Goal: Task Accomplishment & Management: Use online tool/utility

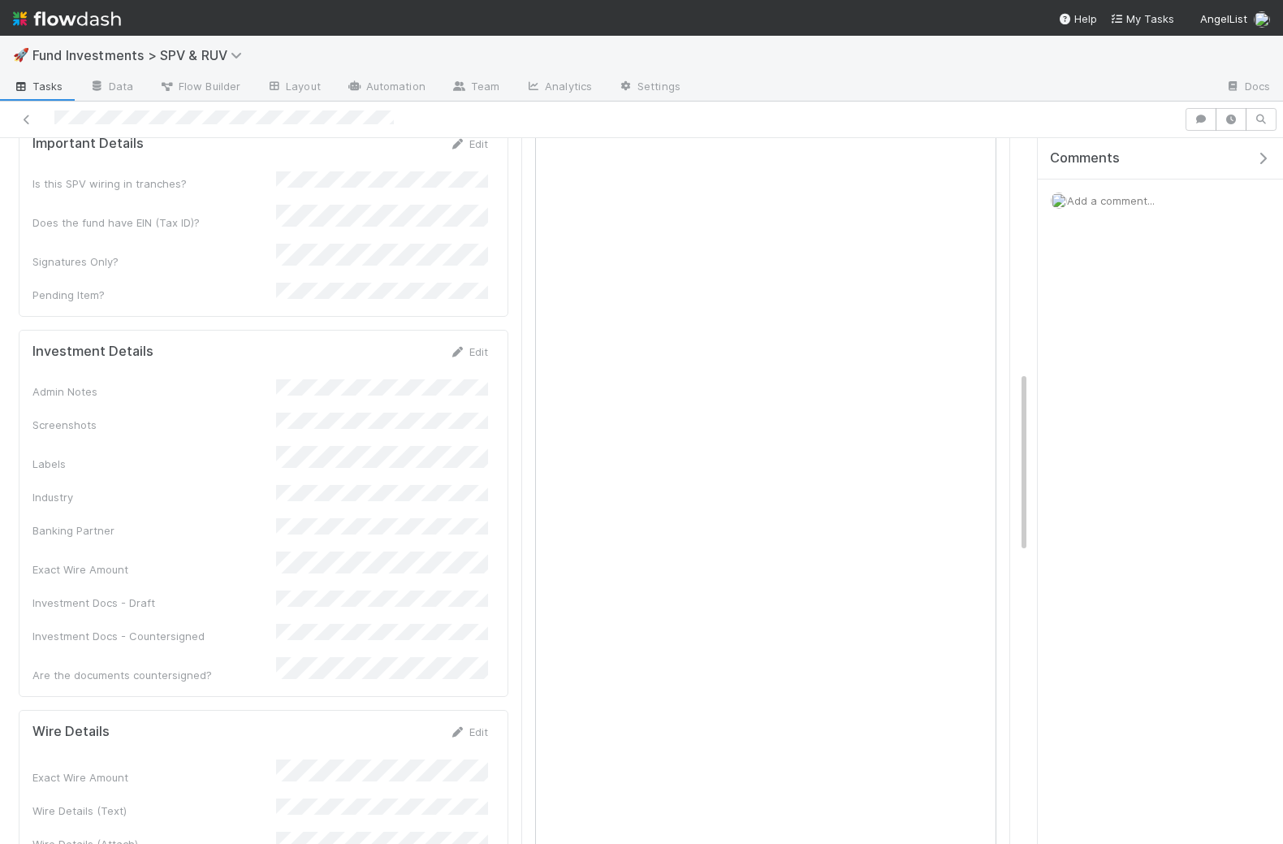
scroll to position [755, 0]
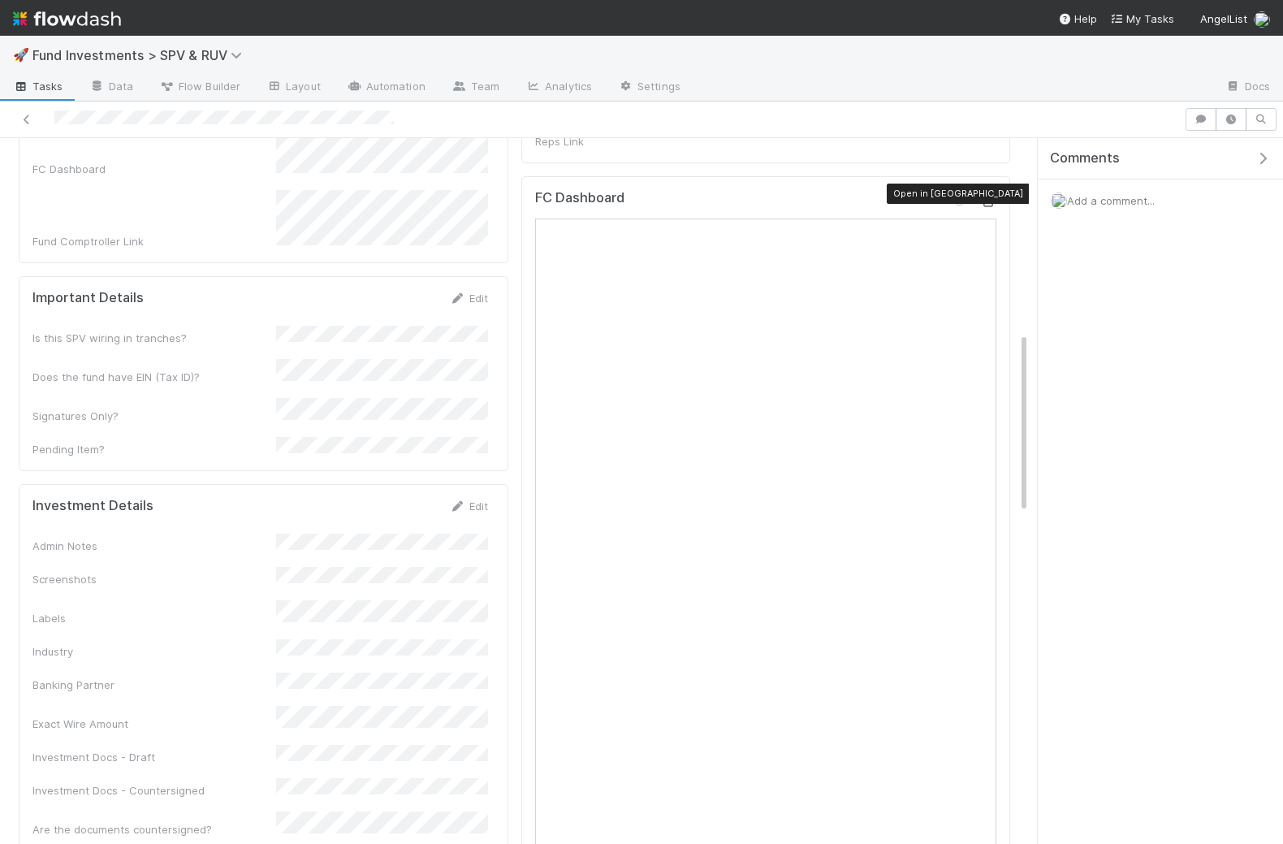
click at [988, 197] on icon at bounding box center [988, 202] width 16 height 11
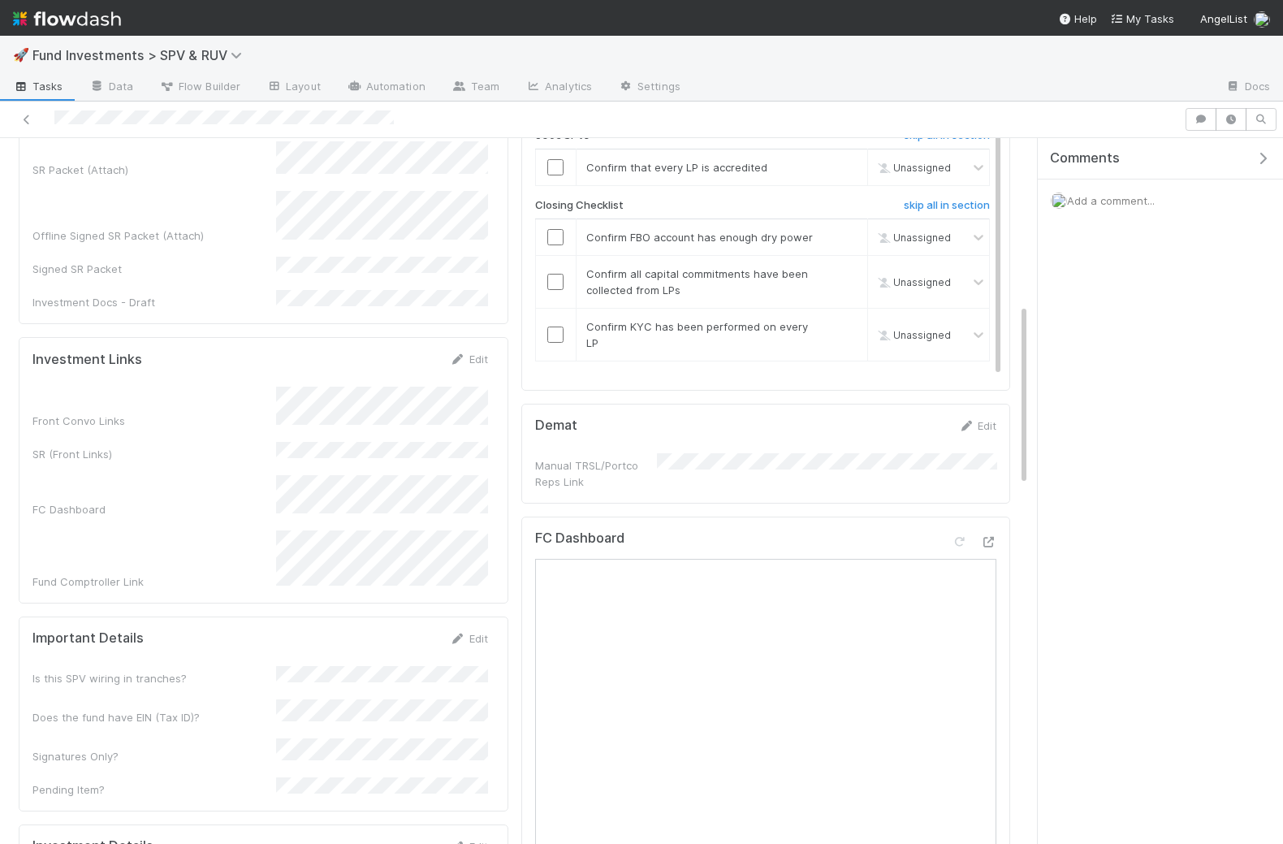
scroll to position [400, 0]
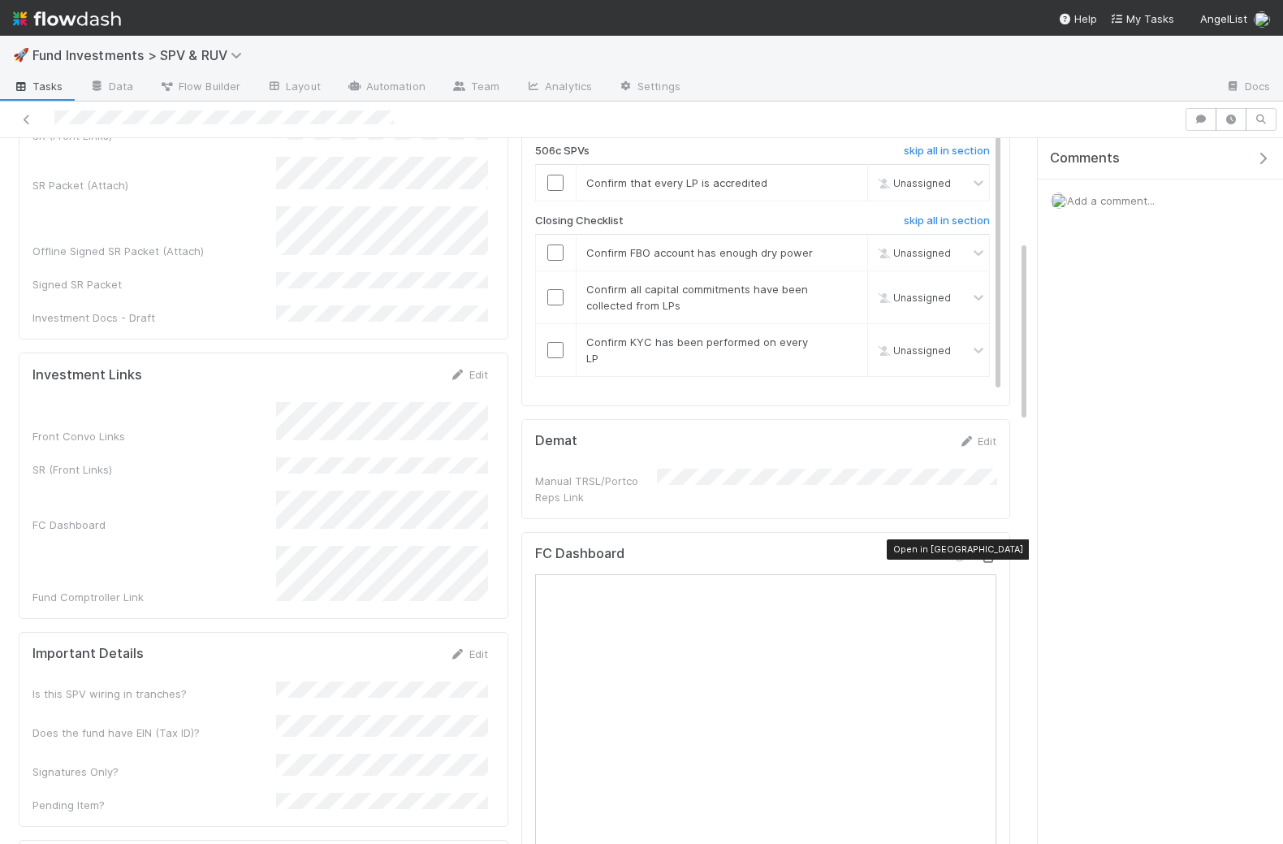
click at [983, 552] on icon at bounding box center [988, 557] width 16 height 11
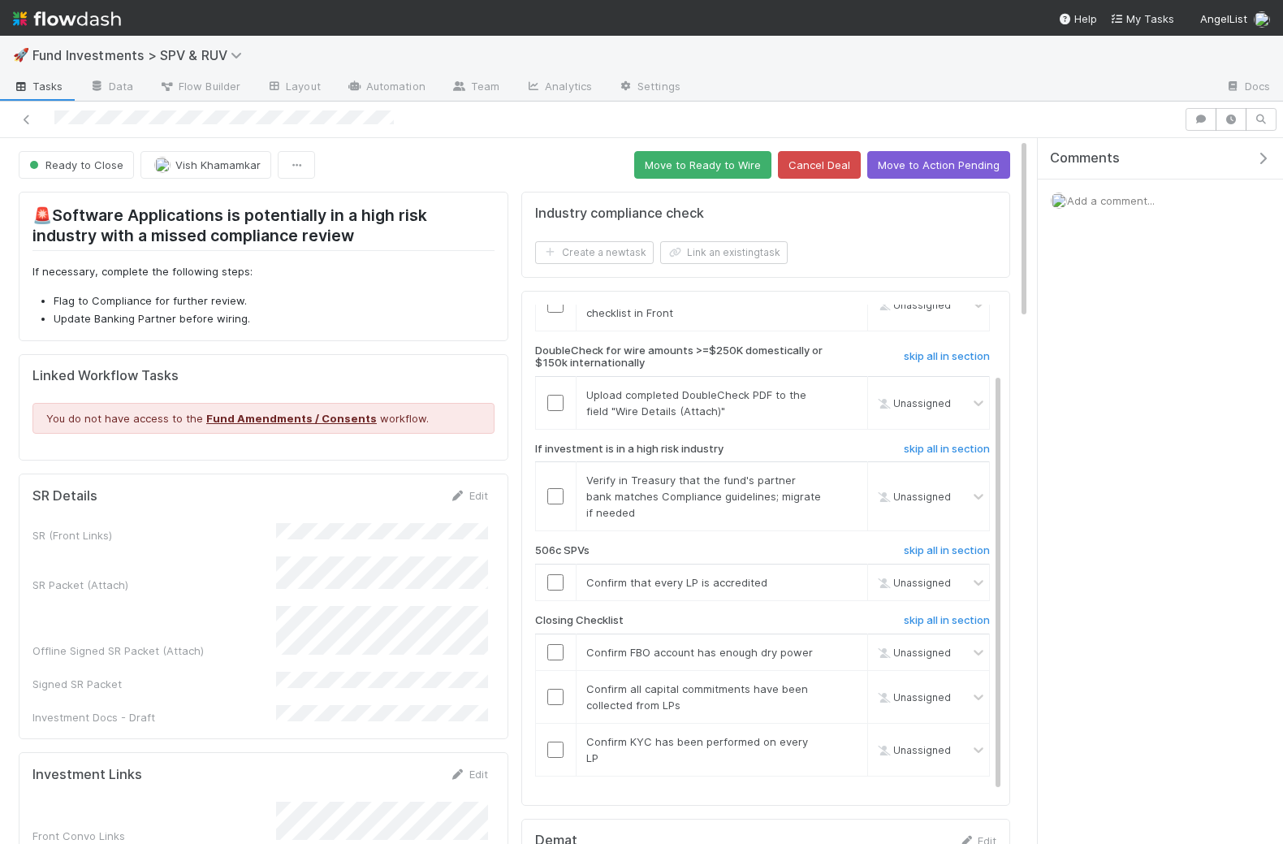
scroll to position [0, 0]
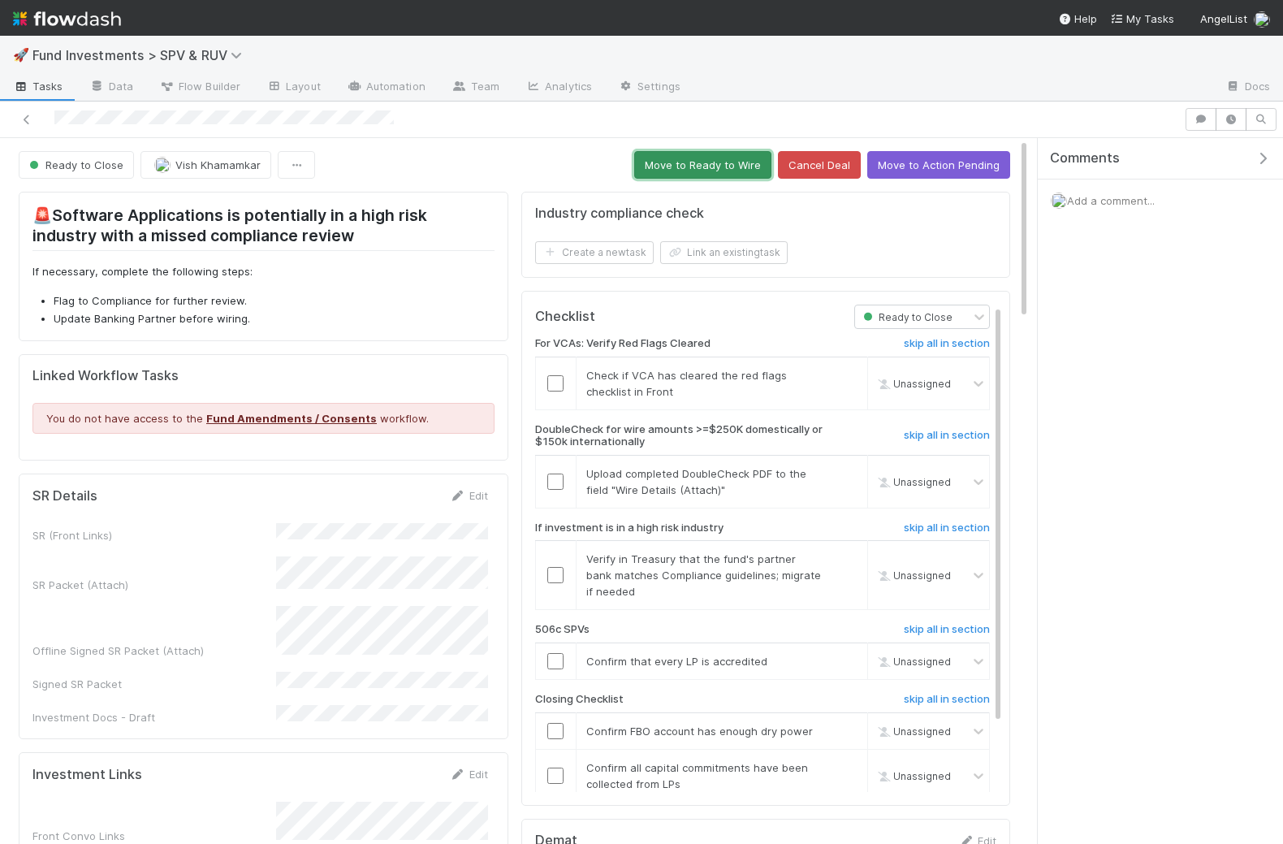
click at [681, 171] on button "Move to Ready to Wire" at bounding box center [702, 165] width 137 height 28
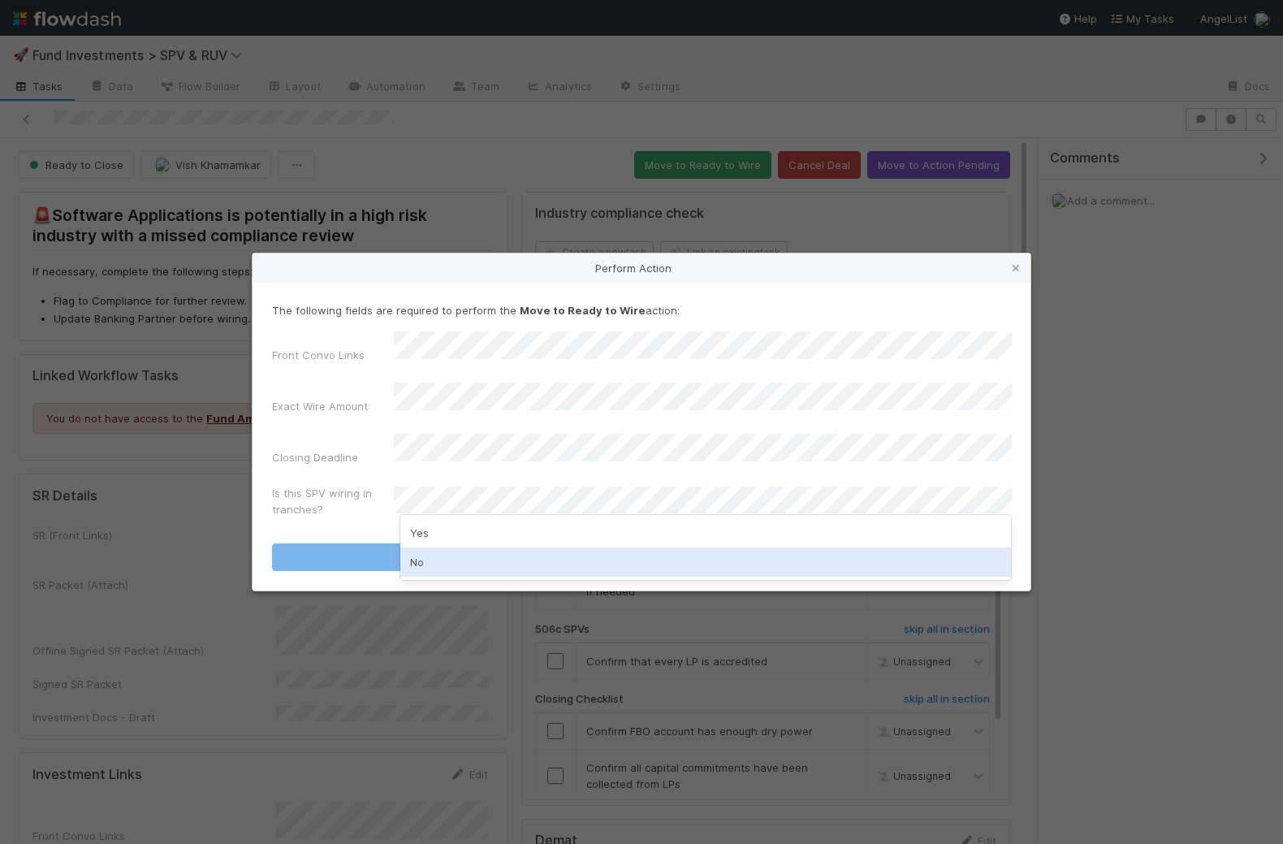
click at [430, 563] on div "No" at bounding box center [706, 561] width 612 height 29
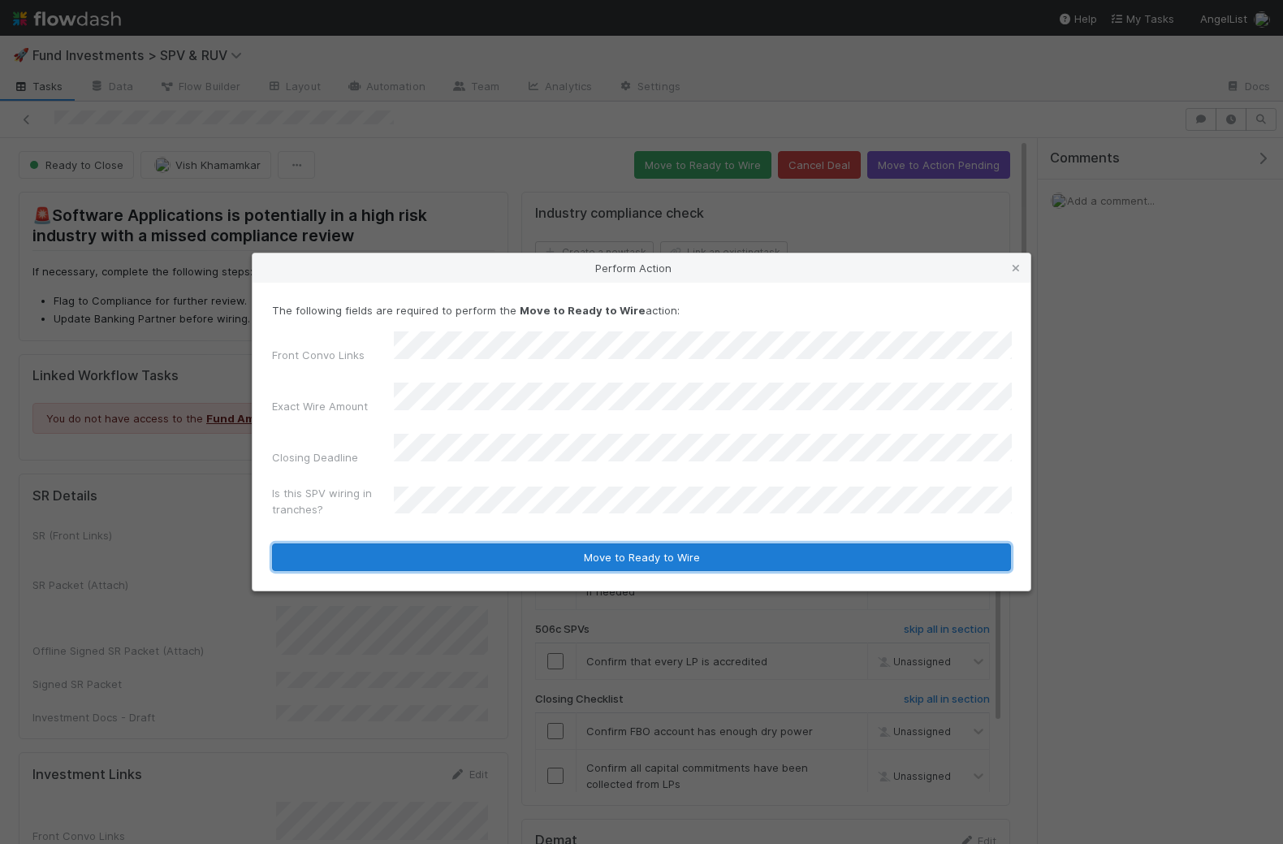
click at [532, 543] on button "Move to Ready to Wire" at bounding box center [641, 557] width 739 height 28
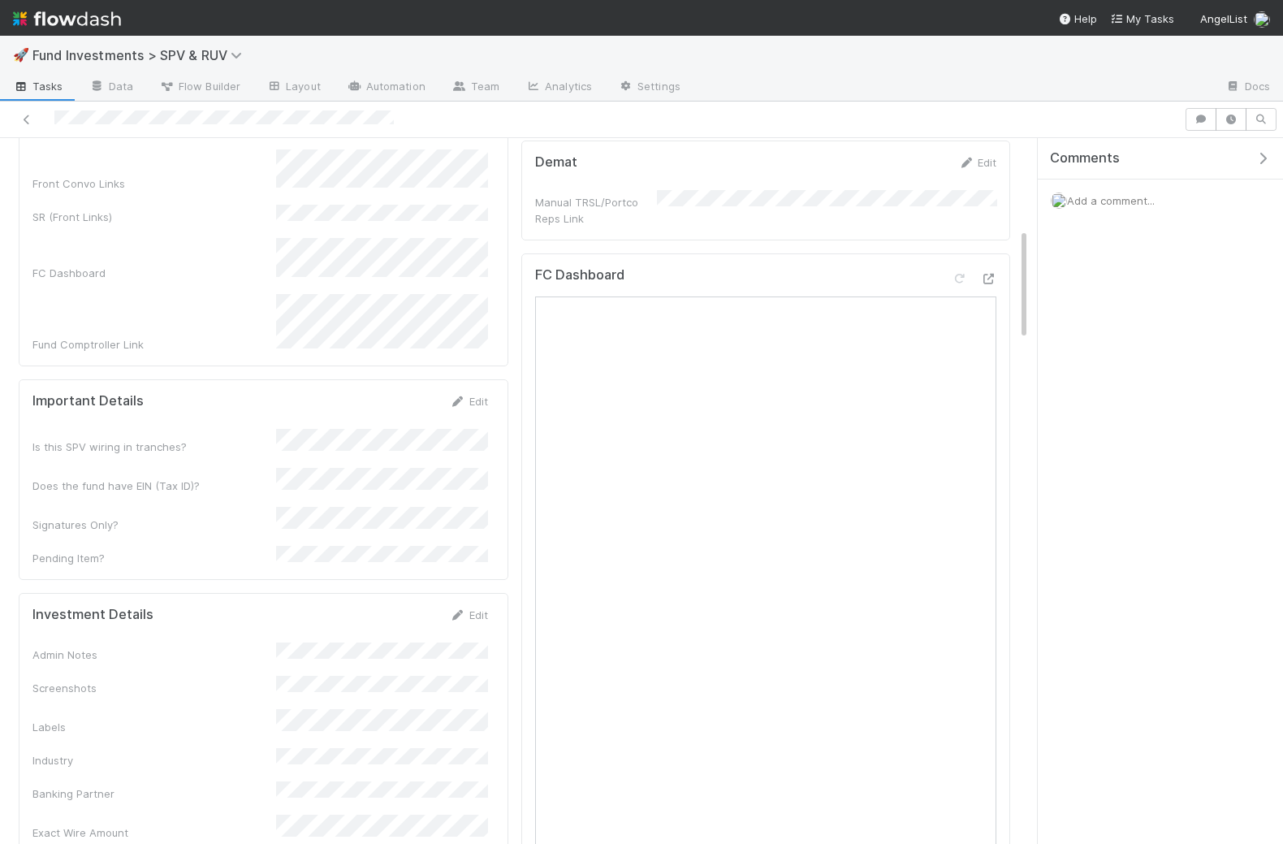
scroll to position [564, 0]
click at [404, 608] on button "Save" at bounding box center [401, 622] width 46 height 28
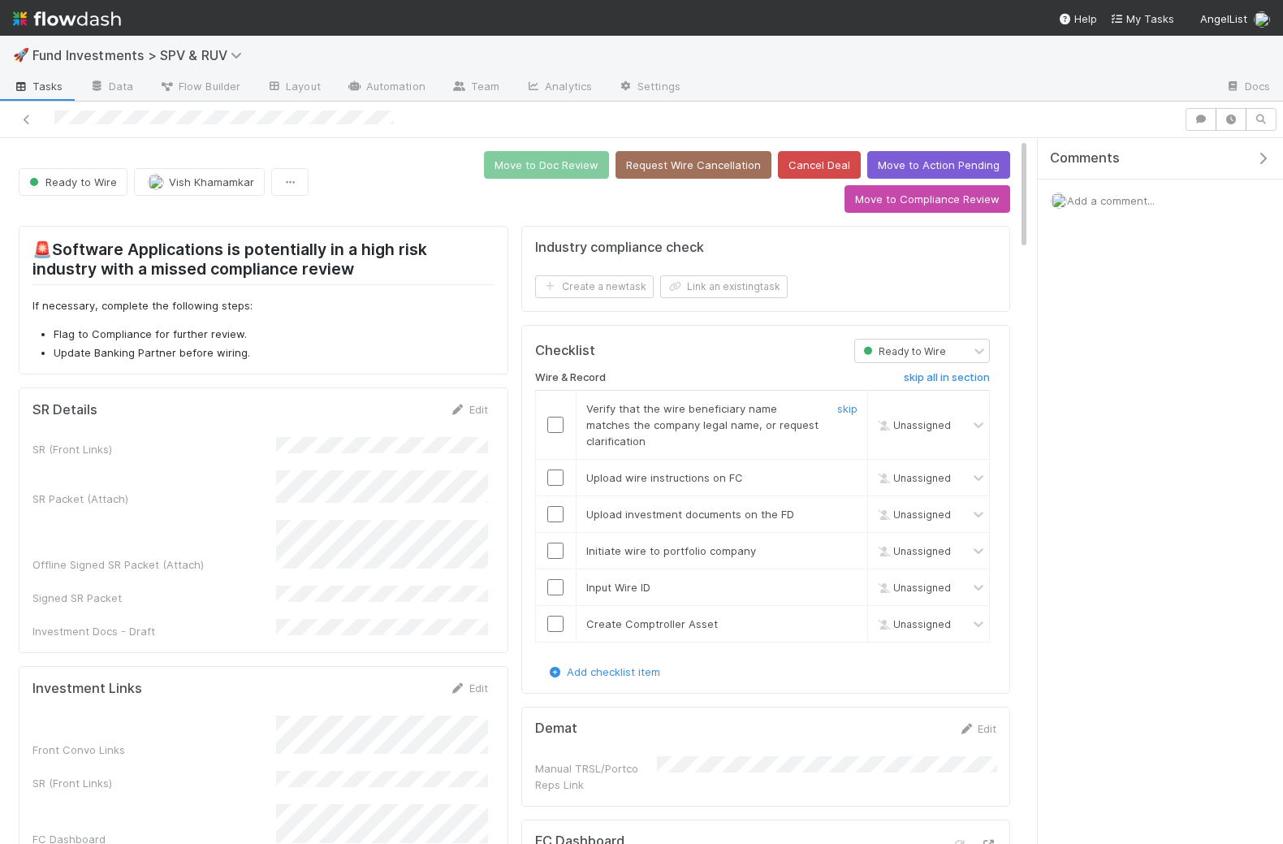
click at [556, 417] on input "checkbox" at bounding box center [555, 425] width 16 height 16
click at [553, 469] on input "checkbox" at bounding box center [555, 477] width 16 height 16
click at [554, 506] on input "checkbox" at bounding box center [555, 514] width 16 height 16
click at [555, 543] on input "checkbox" at bounding box center [555, 551] width 16 height 16
click at [553, 579] on input "checkbox" at bounding box center [555, 587] width 16 height 16
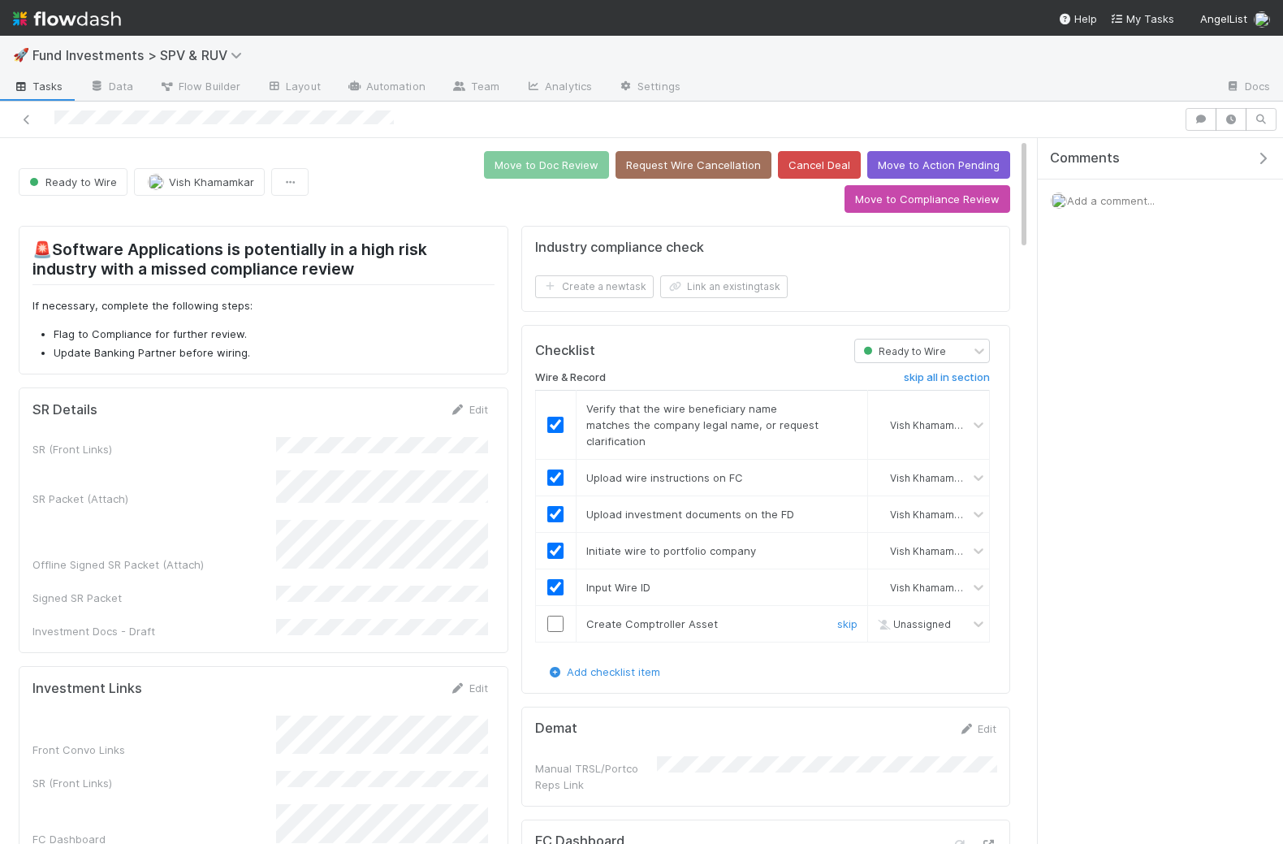
click at [553, 616] on input "checkbox" at bounding box center [555, 624] width 16 height 16
click at [484, 168] on button "Move to Doc Review" at bounding box center [546, 165] width 125 height 28
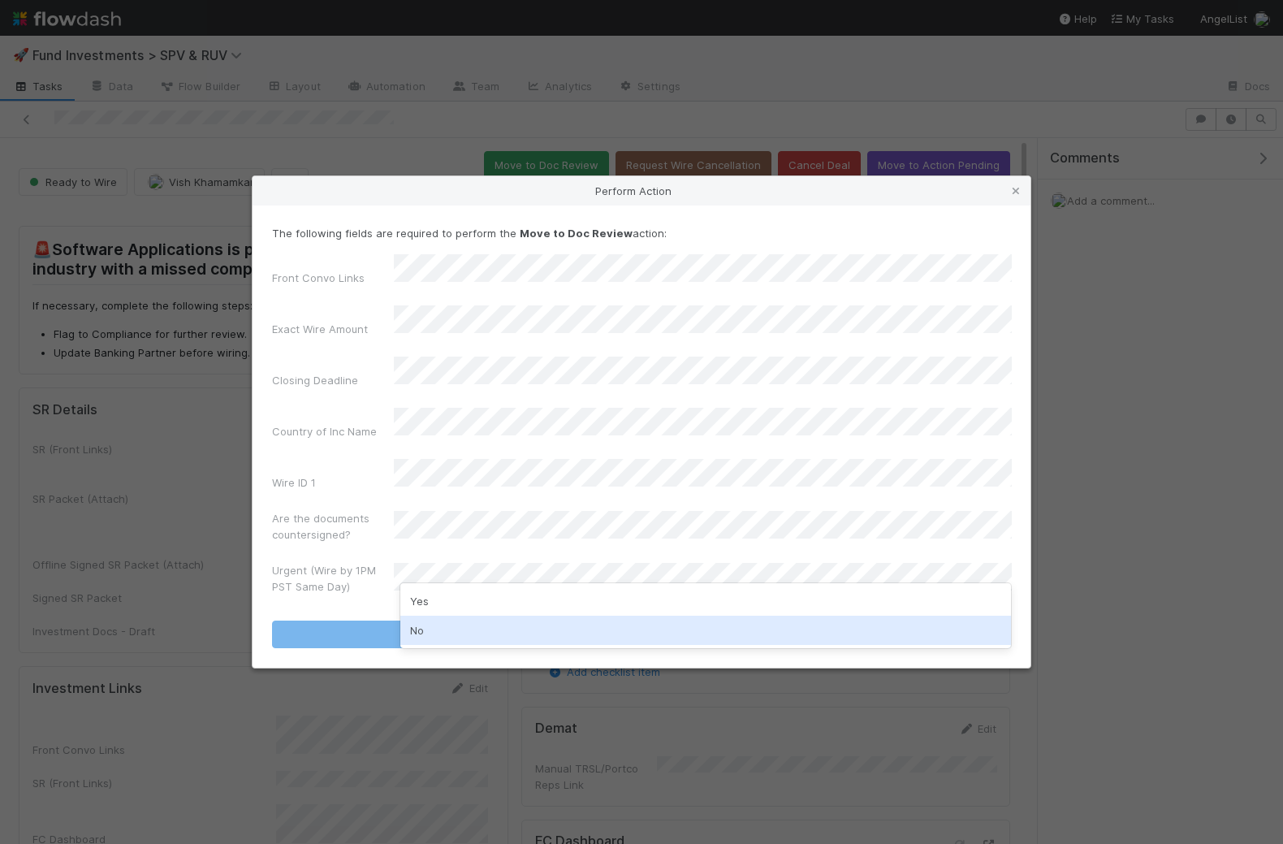
click at [432, 634] on div "No" at bounding box center [706, 630] width 612 height 29
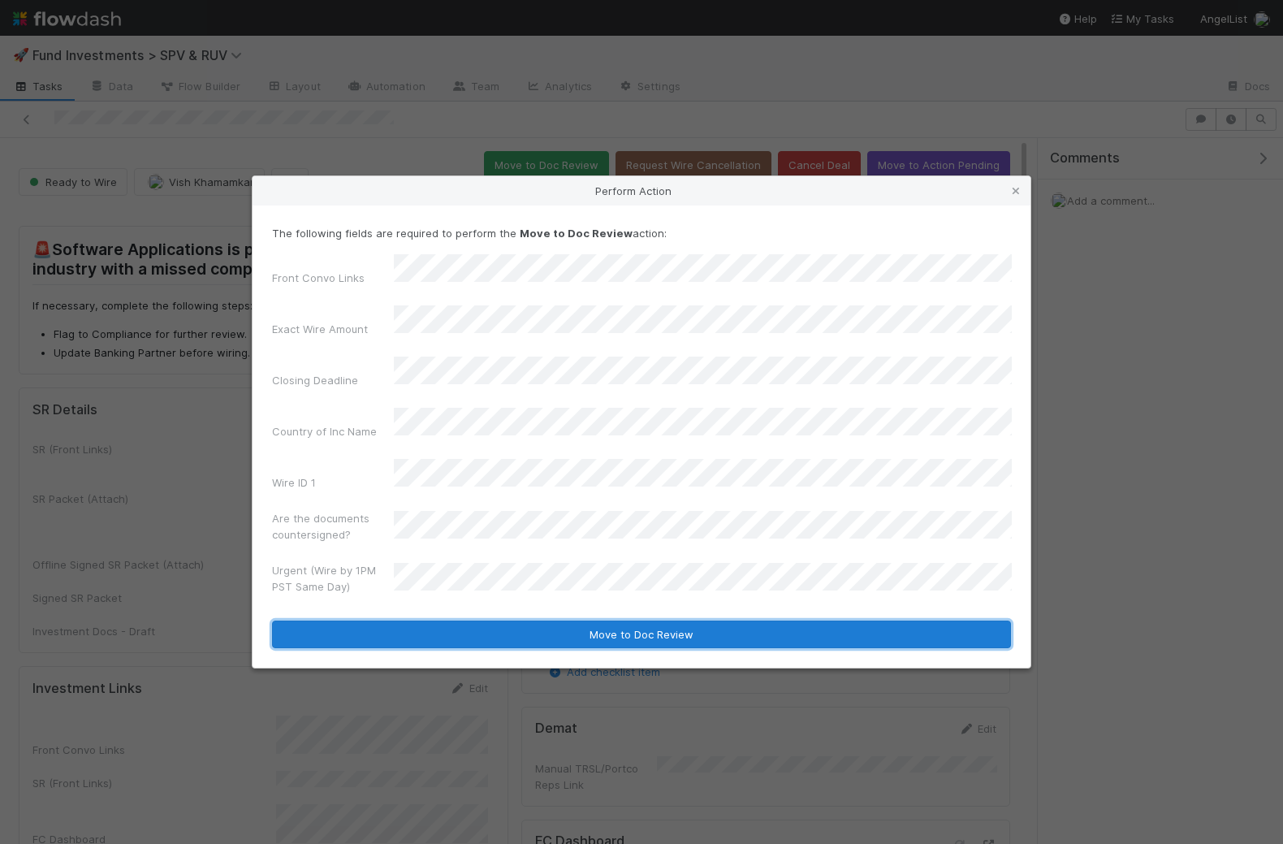
click at [453, 621] on button "Move to Doc Review" at bounding box center [641, 635] width 739 height 28
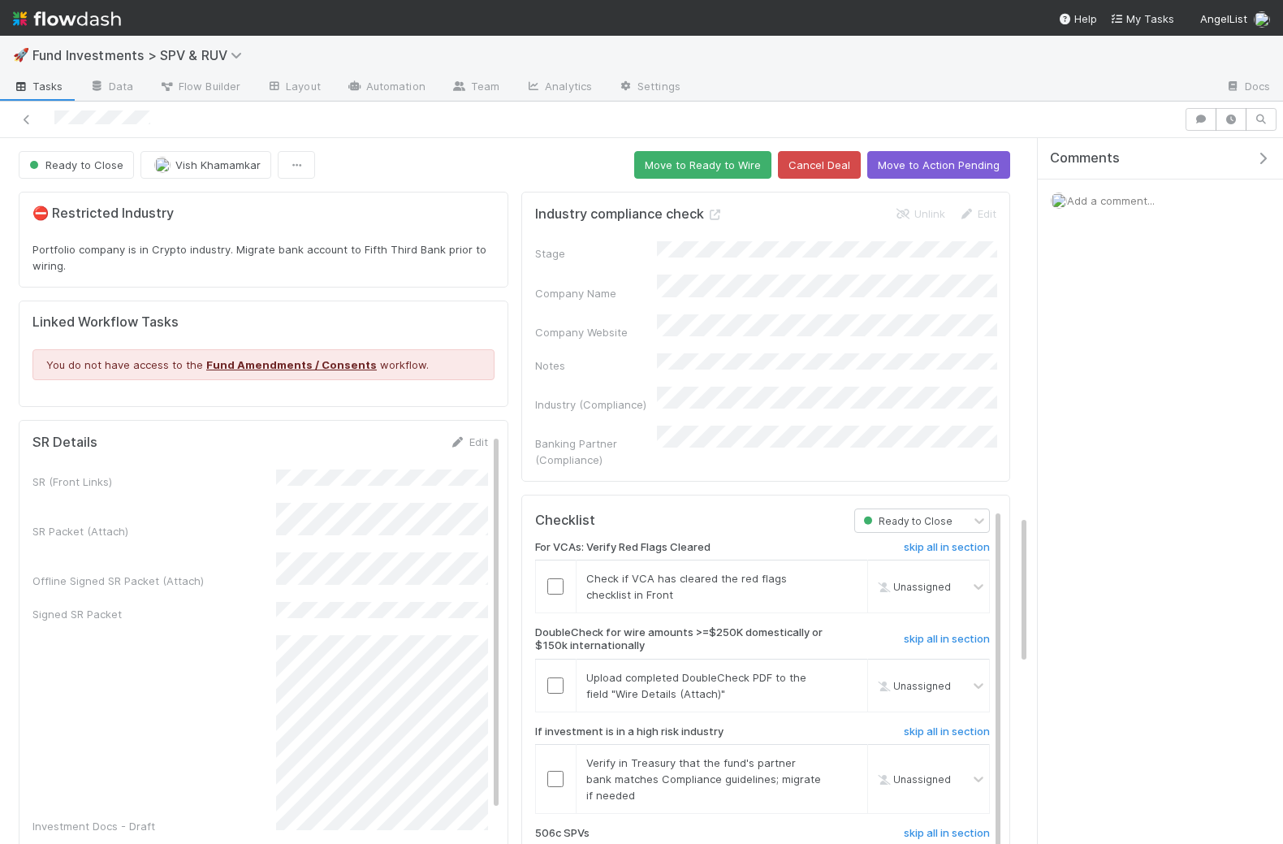
scroll to position [1790, 0]
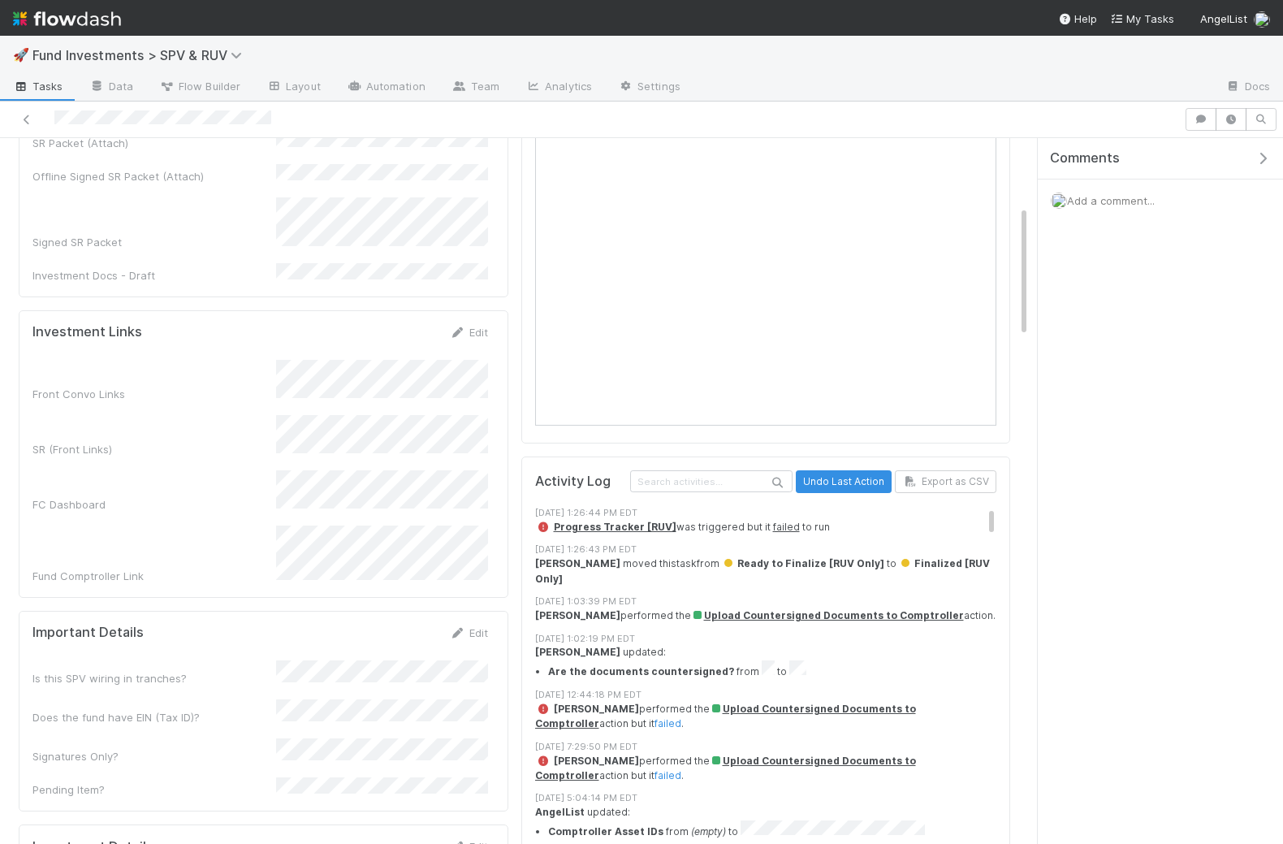
scroll to position [362, 0]
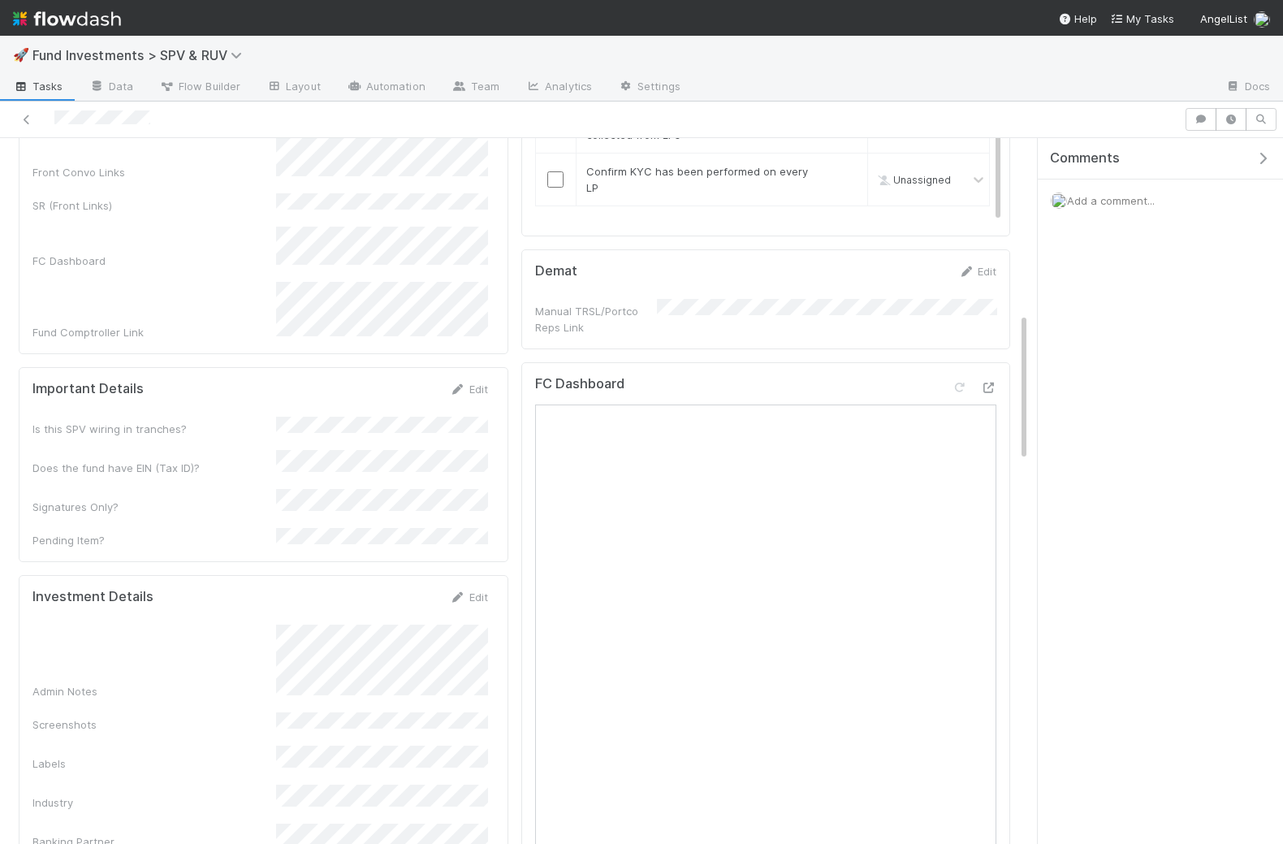
scroll to position [746, 0]
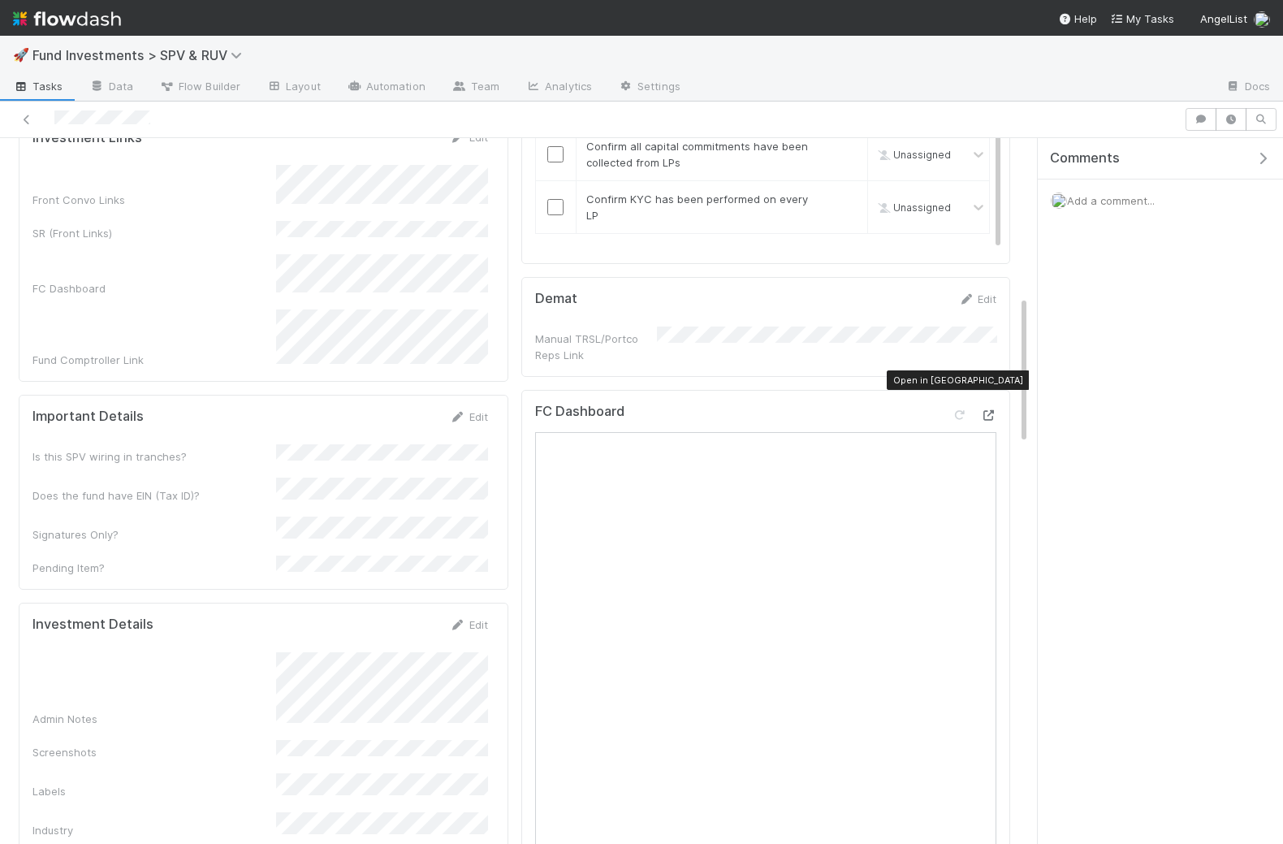
click at [988, 410] on icon at bounding box center [988, 415] width 16 height 11
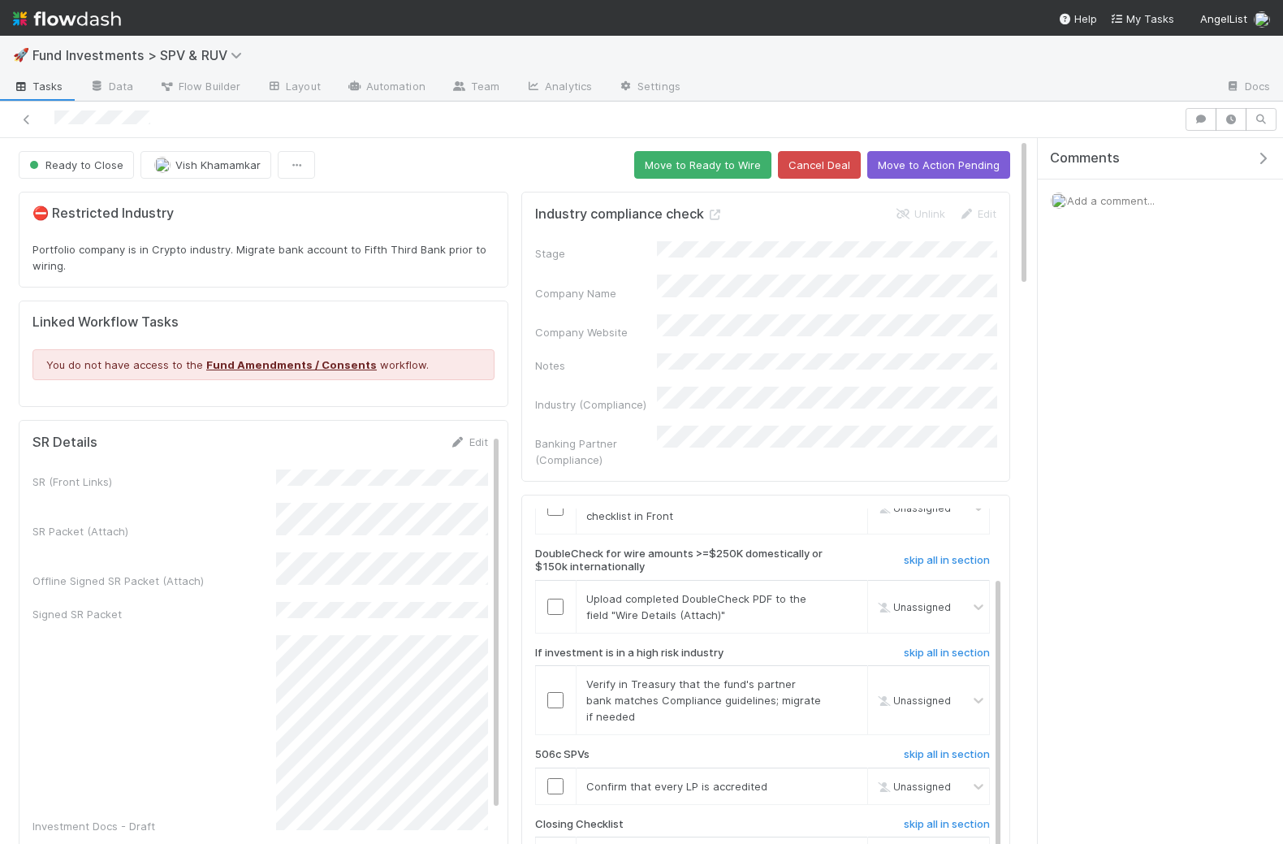
scroll to position [1425, 0]
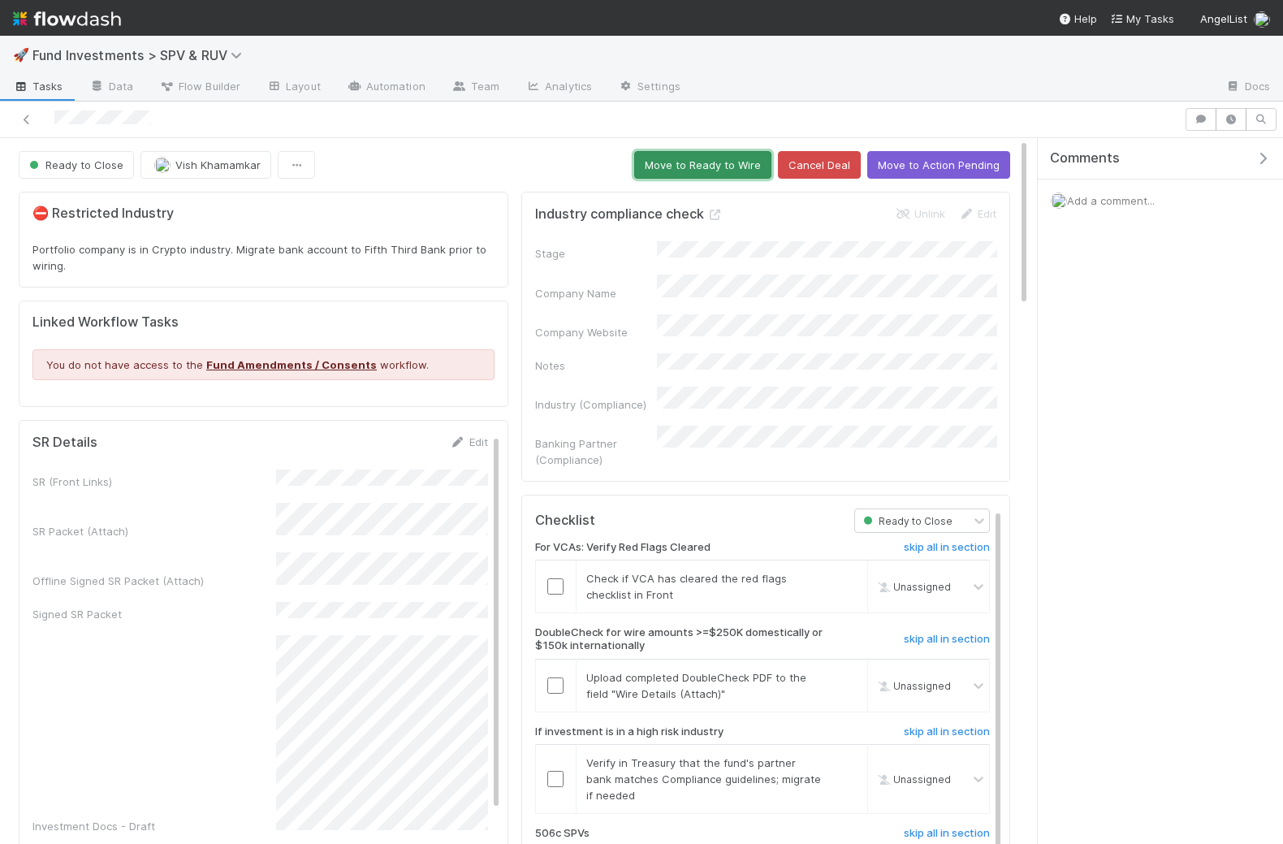
click at [674, 171] on button "Move to Ready to Wire" at bounding box center [702, 165] width 137 height 28
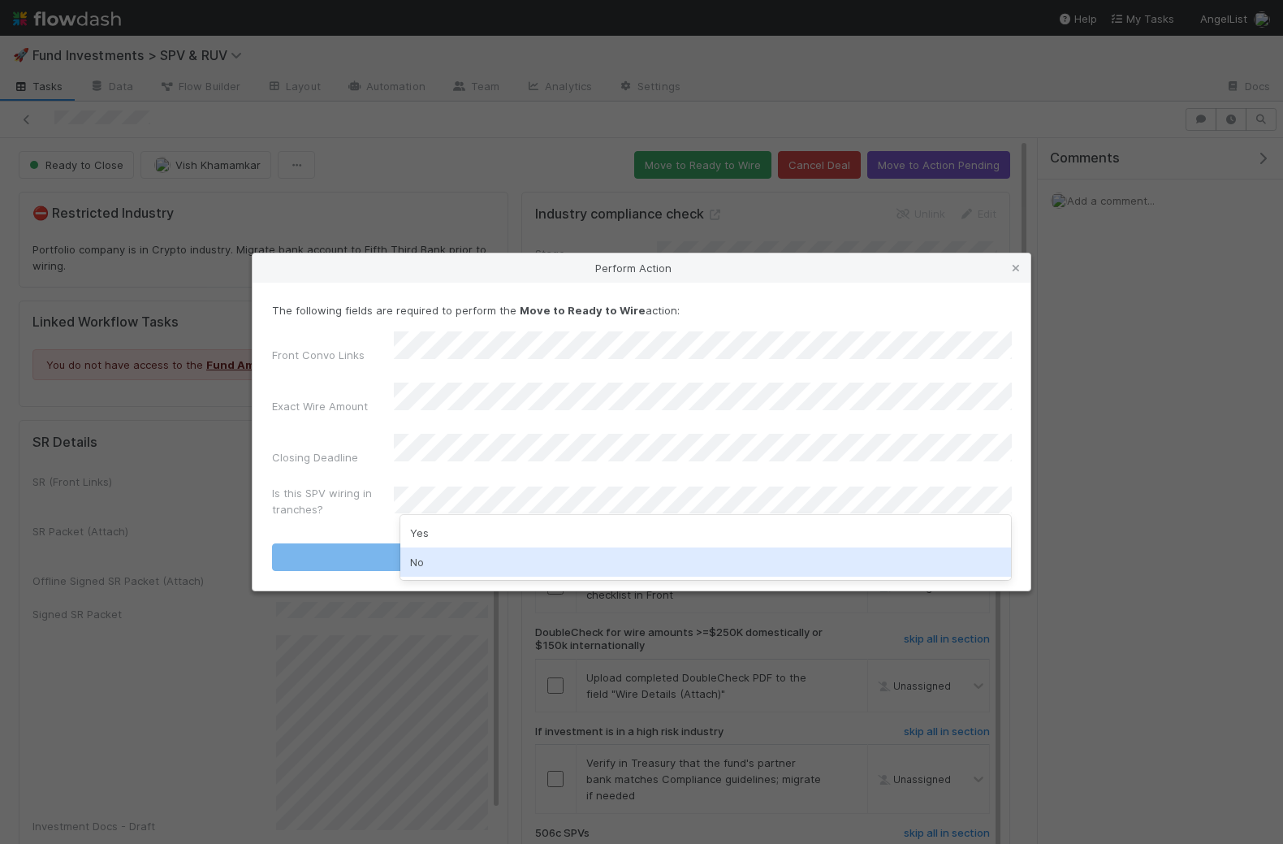
click at [459, 556] on div "No" at bounding box center [706, 561] width 612 height 29
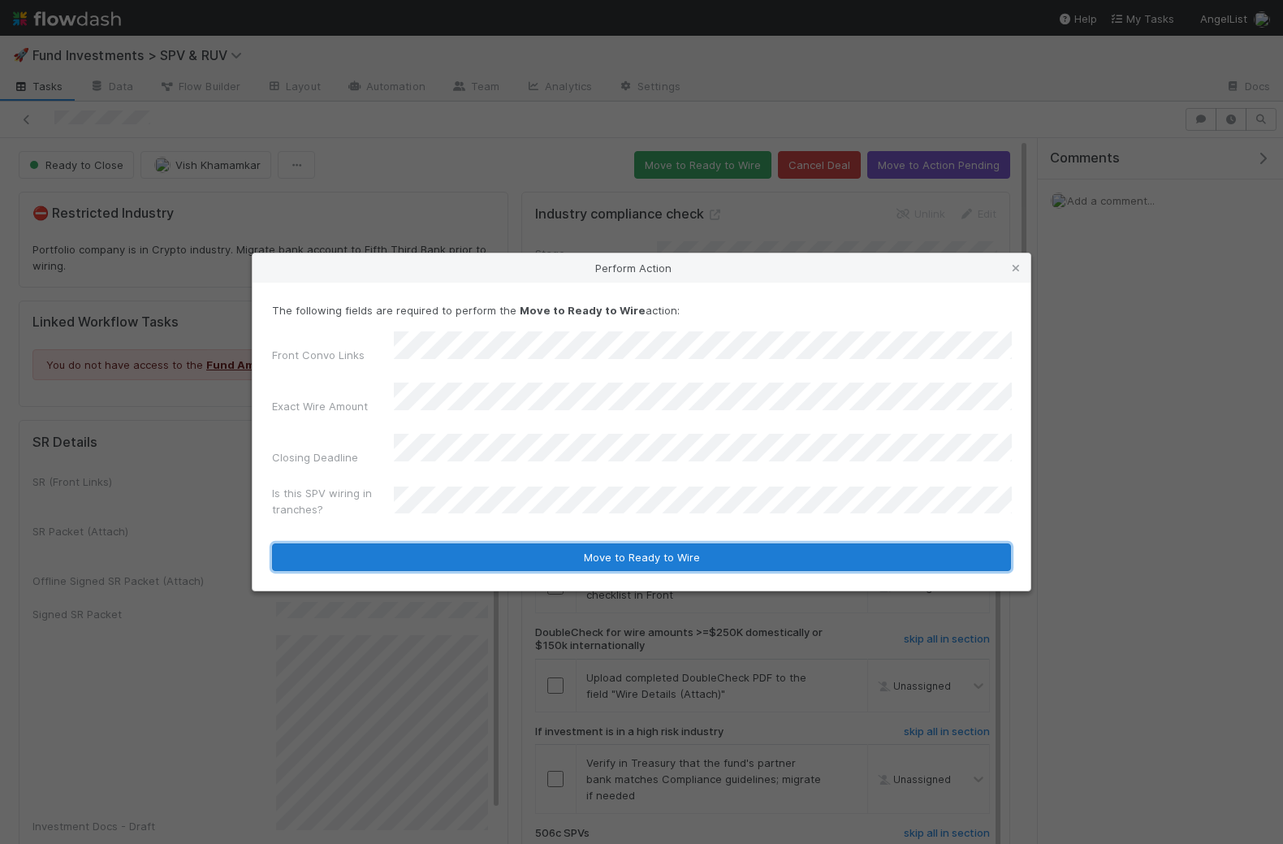
click at [459, 543] on button "Move to Ready to Wire" at bounding box center [641, 557] width 739 height 28
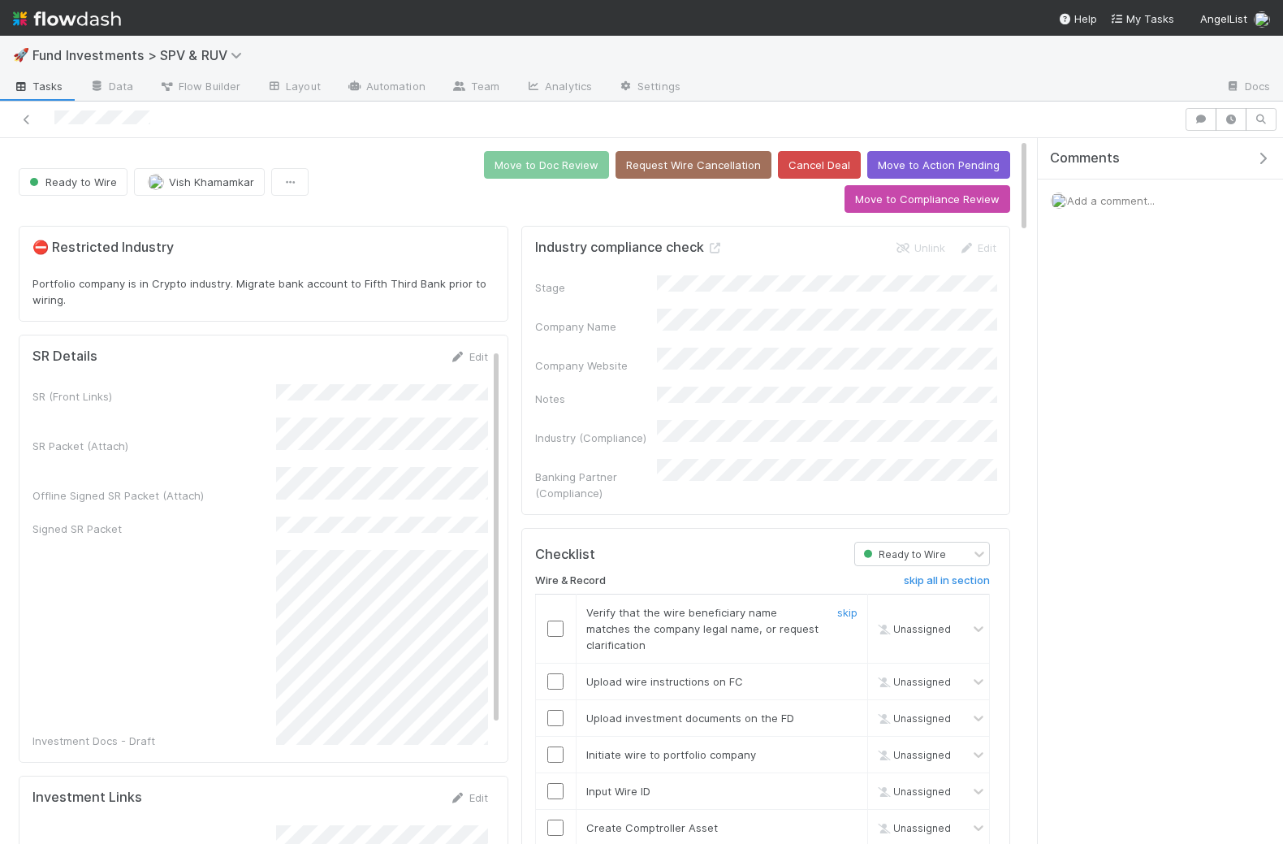
click at [551, 621] on input "checkbox" at bounding box center [555, 629] width 16 height 16
click at [557, 673] on input "checkbox" at bounding box center [555, 681] width 16 height 16
click at [557, 710] on input "checkbox" at bounding box center [555, 718] width 16 height 16
click at [557, 746] on input "checkbox" at bounding box center [555, 754] width 16 height 16
click at [557, 783] on input "checkbox" at bounding box center [555, 791] width 16 height 16
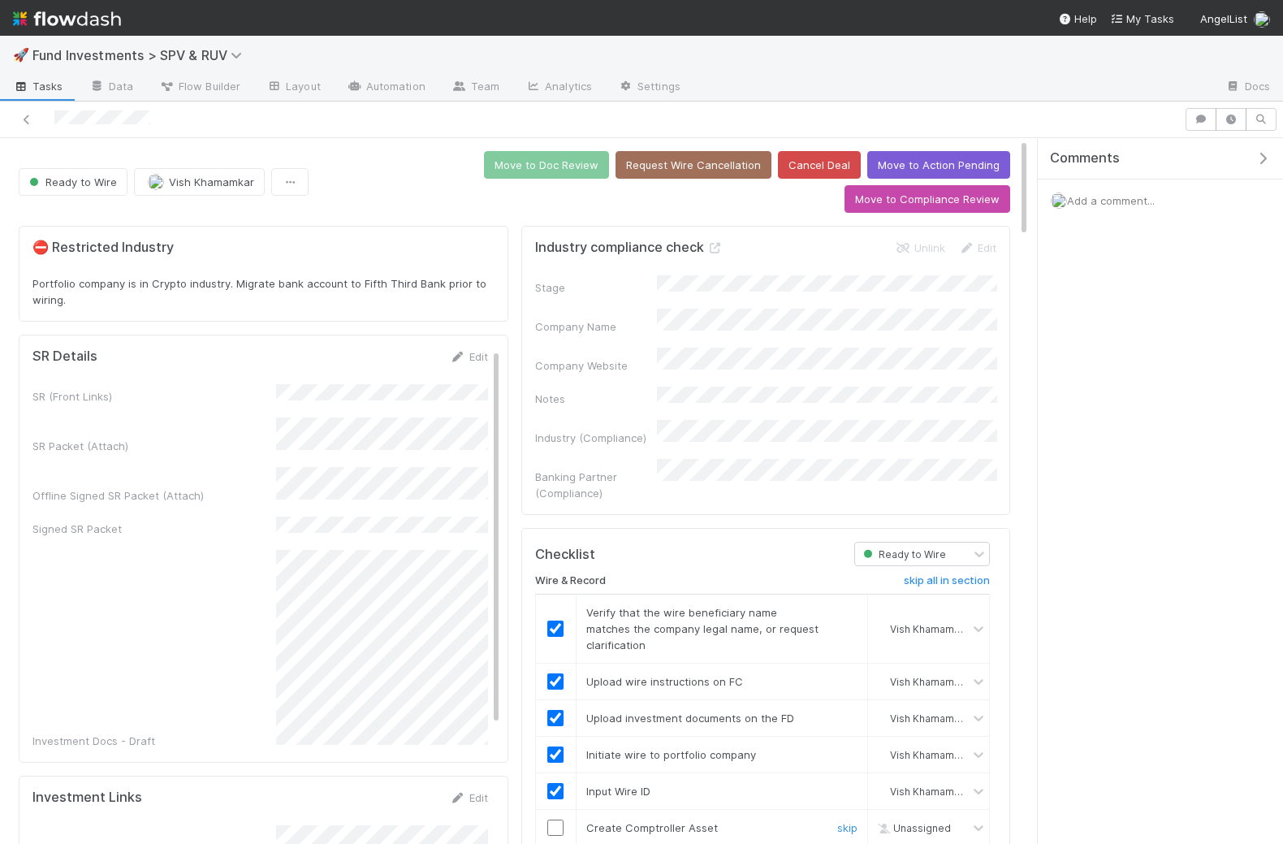
click at [556, 820] on input "checkbox" at bounding box center [555, 828] width 16 height 16
checkbox input "true"
click at [484, 168] on button "Move to Doc Review" at bounding box center [546, 165] width 125 height 28
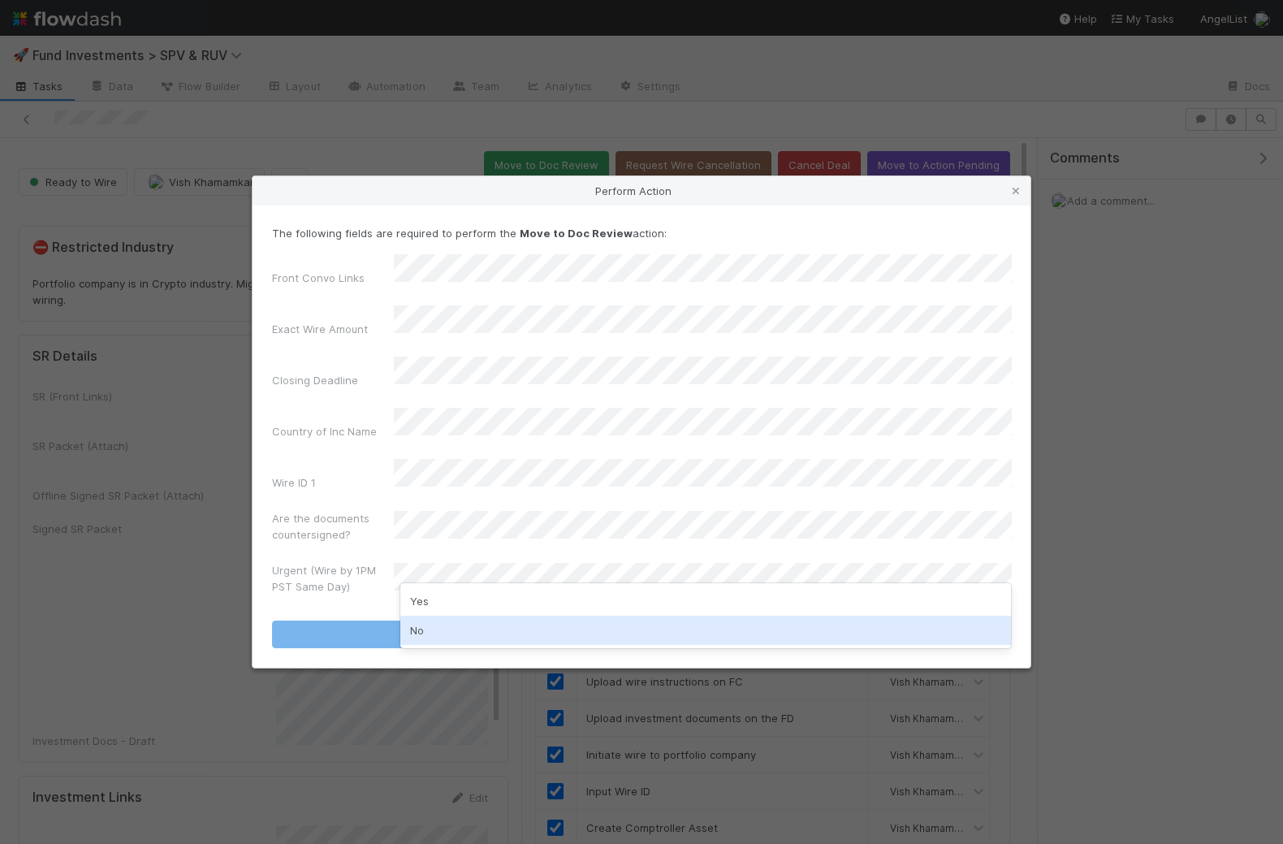
click at [433, 638] on div "No" at bounding box center [706, 630] width 612 height 29
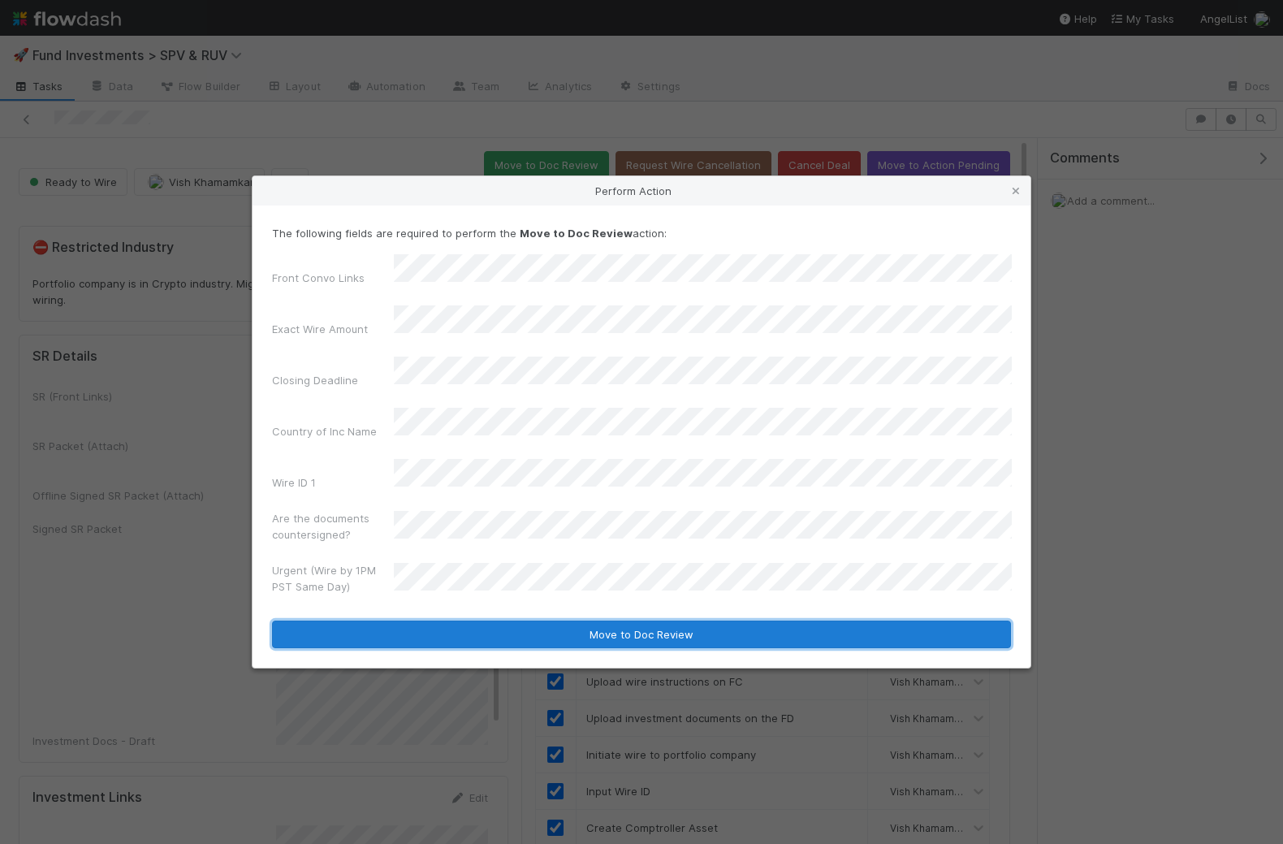
click at [453, 621] on button "Move to Doc Review" at bounding box center [641, 635] width 739 height 28
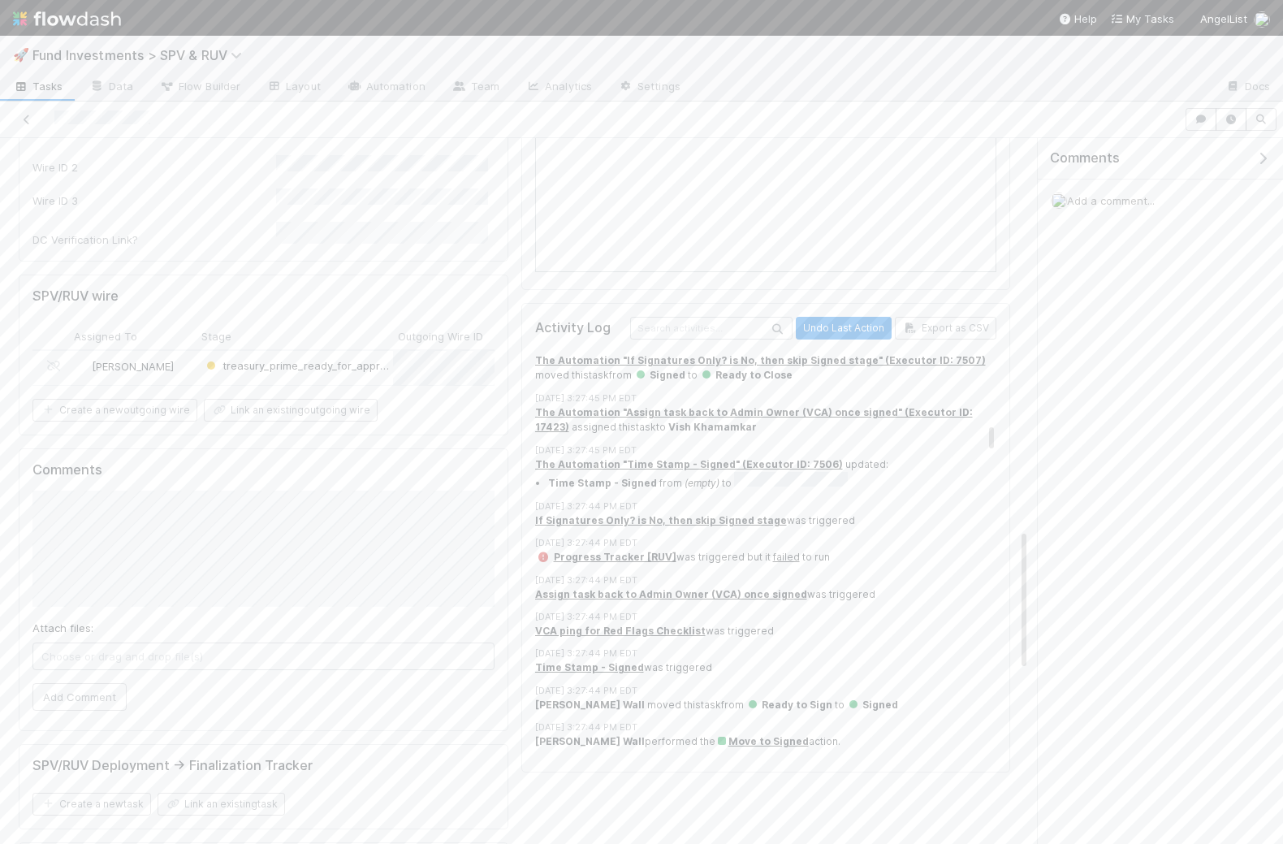
scroll to position [1313, 0]
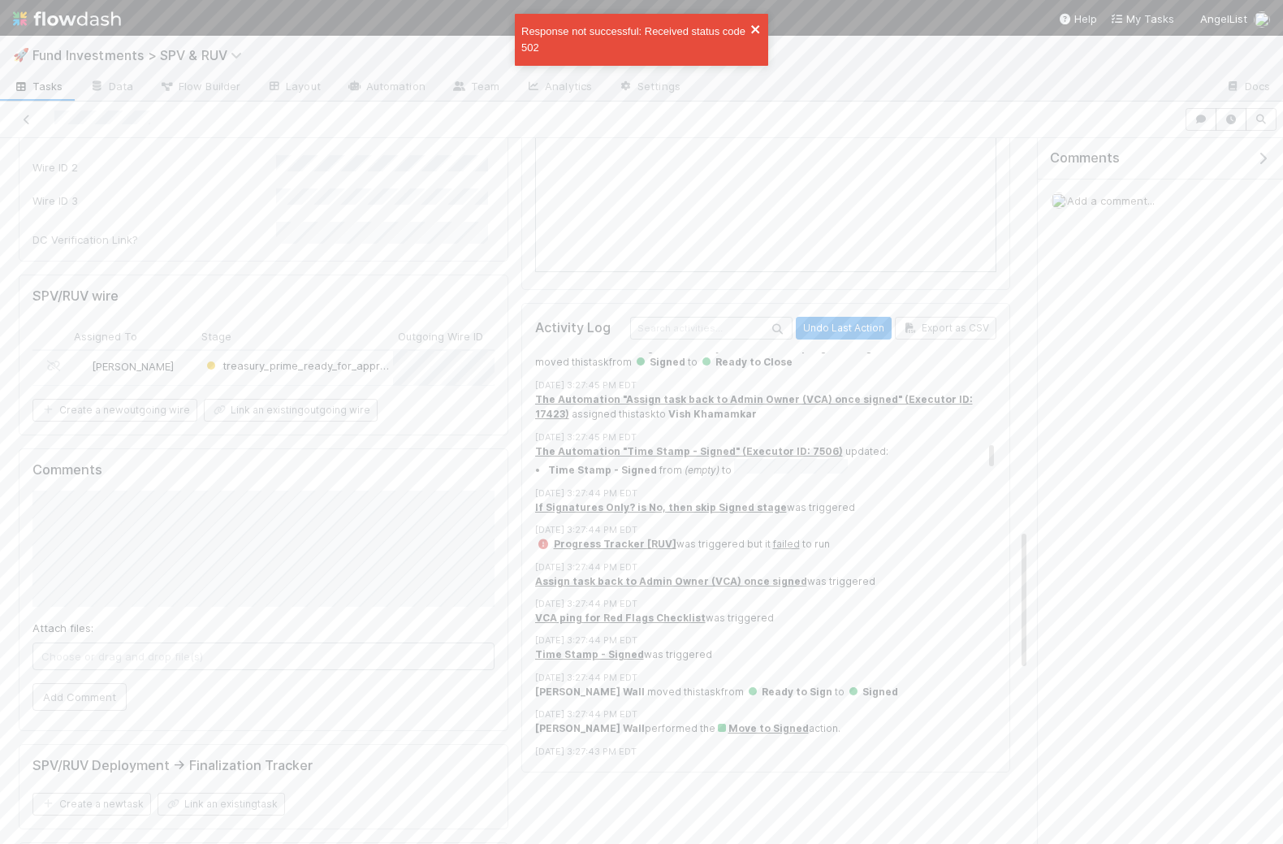
click at [758, 24] on icon "close" at bounding box center [755, 29] width 11 height 13
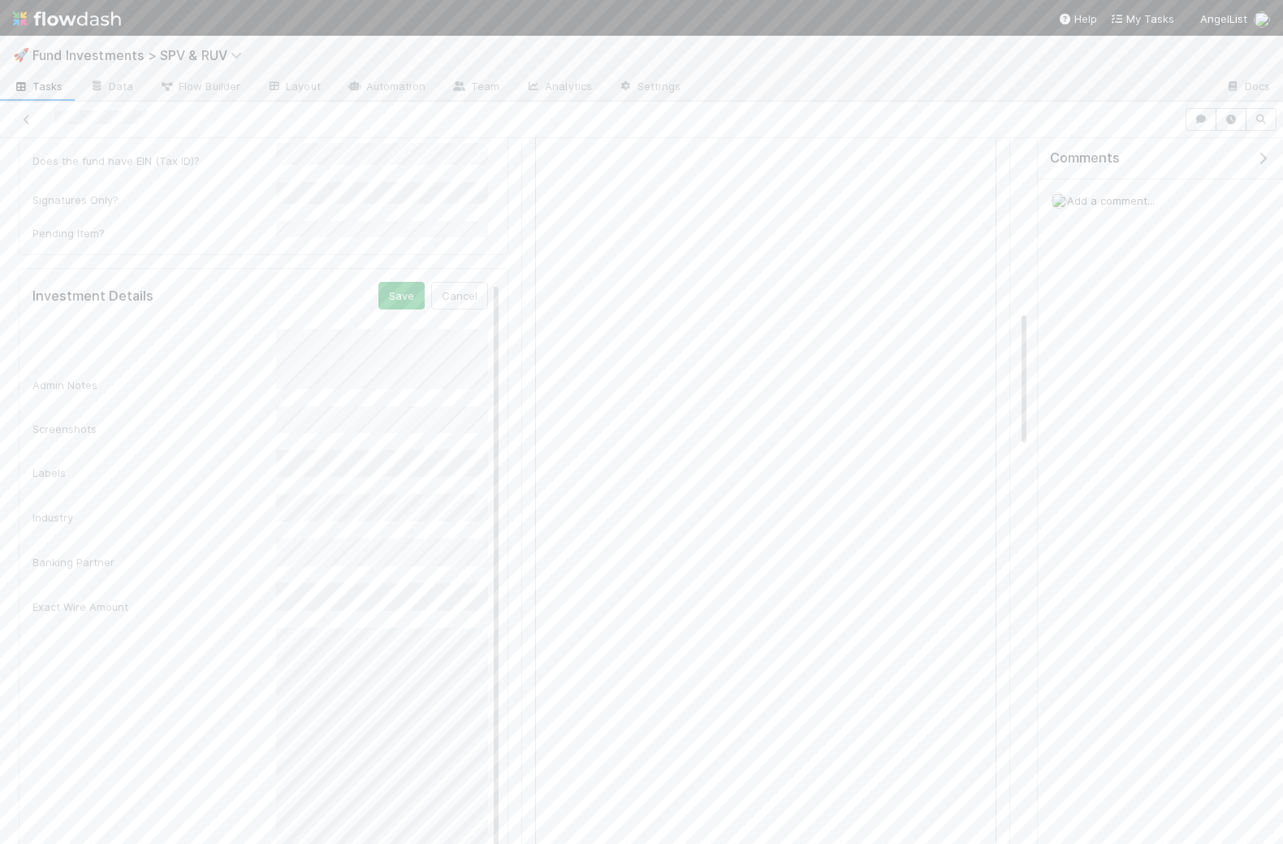
scroll to position [871, 0]
click at [406, 302] on button "Save" at bounding box center [401, 316] width 46 height 28
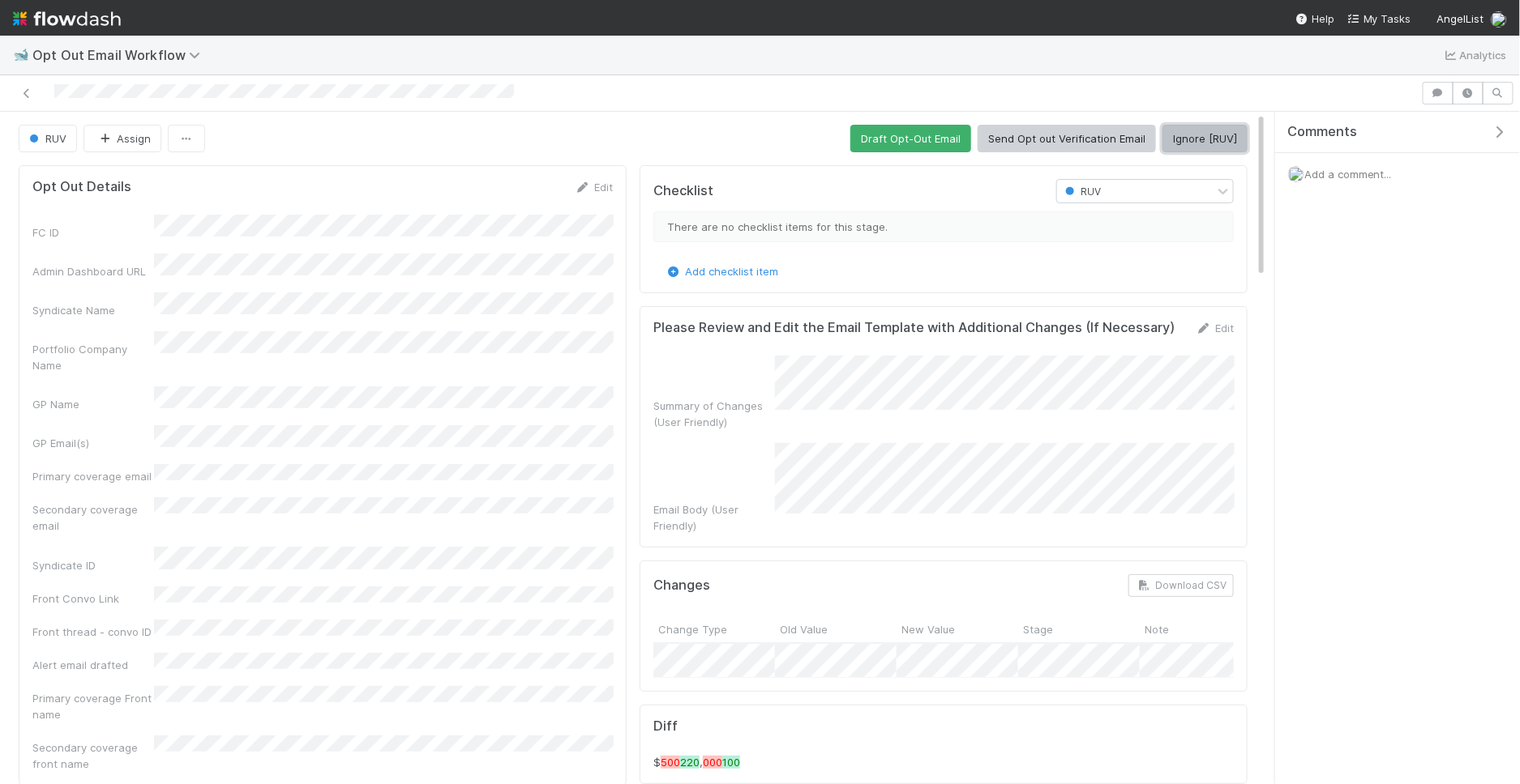
click at [1213, 141] on button "Ignore [RUV]" at bounding box center [1205, 139] width 85 height 28
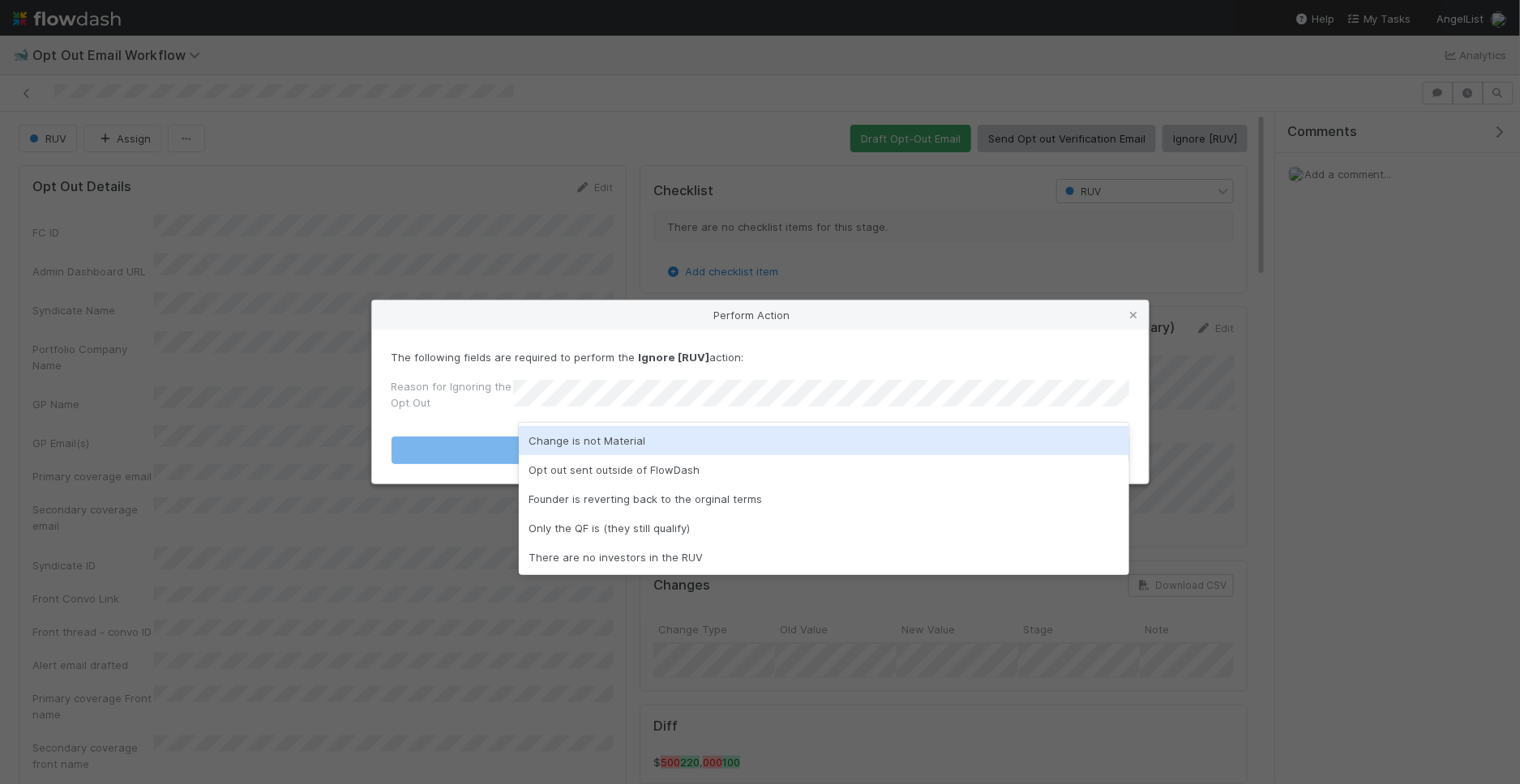
click at [620, 444] on div "Change is not Material" at bounding box center [824, 440] width 611 height 29
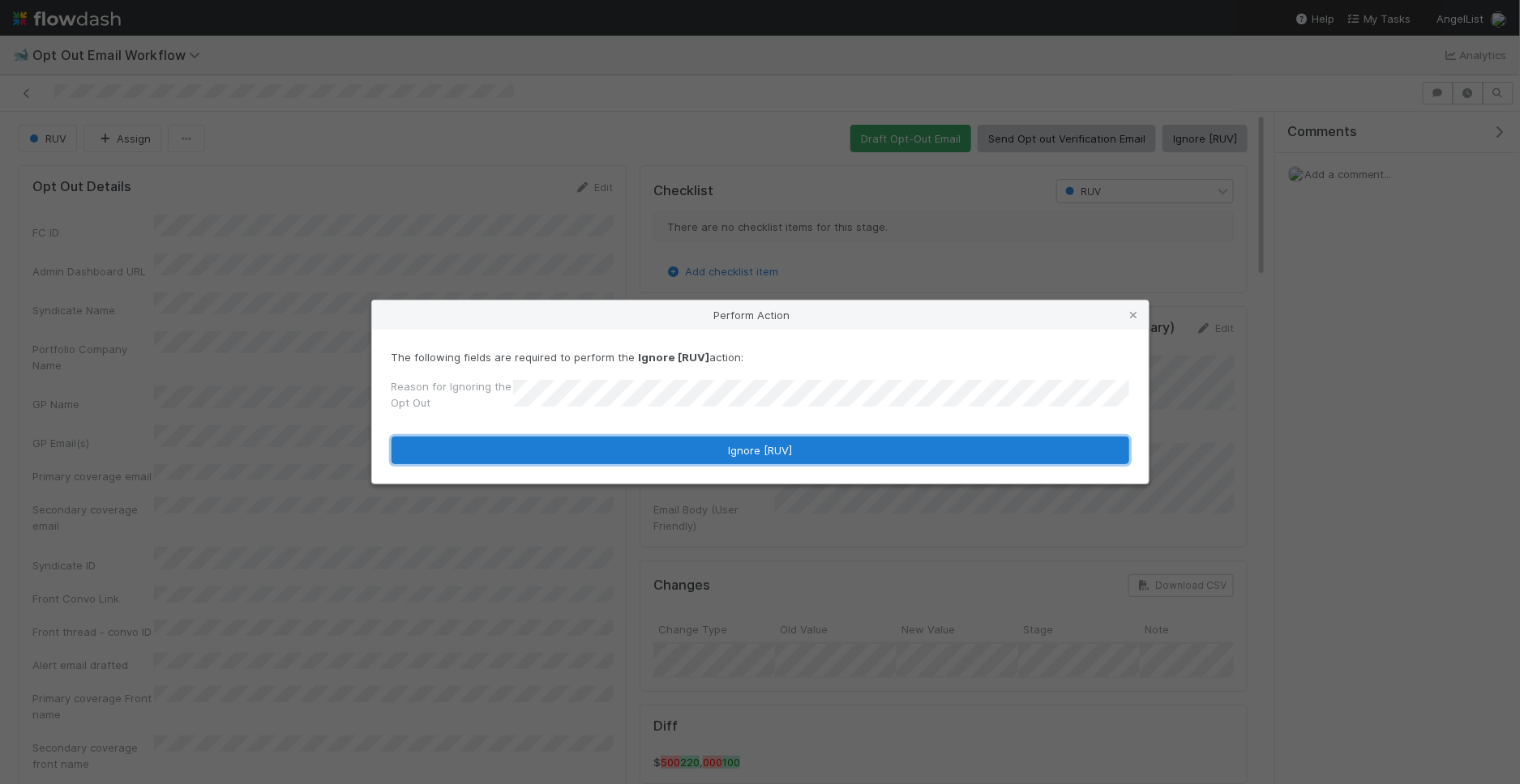
click at [620, 444] on button "Ignore [RUV]" at bounding box center [760, 451] width 738 height 28
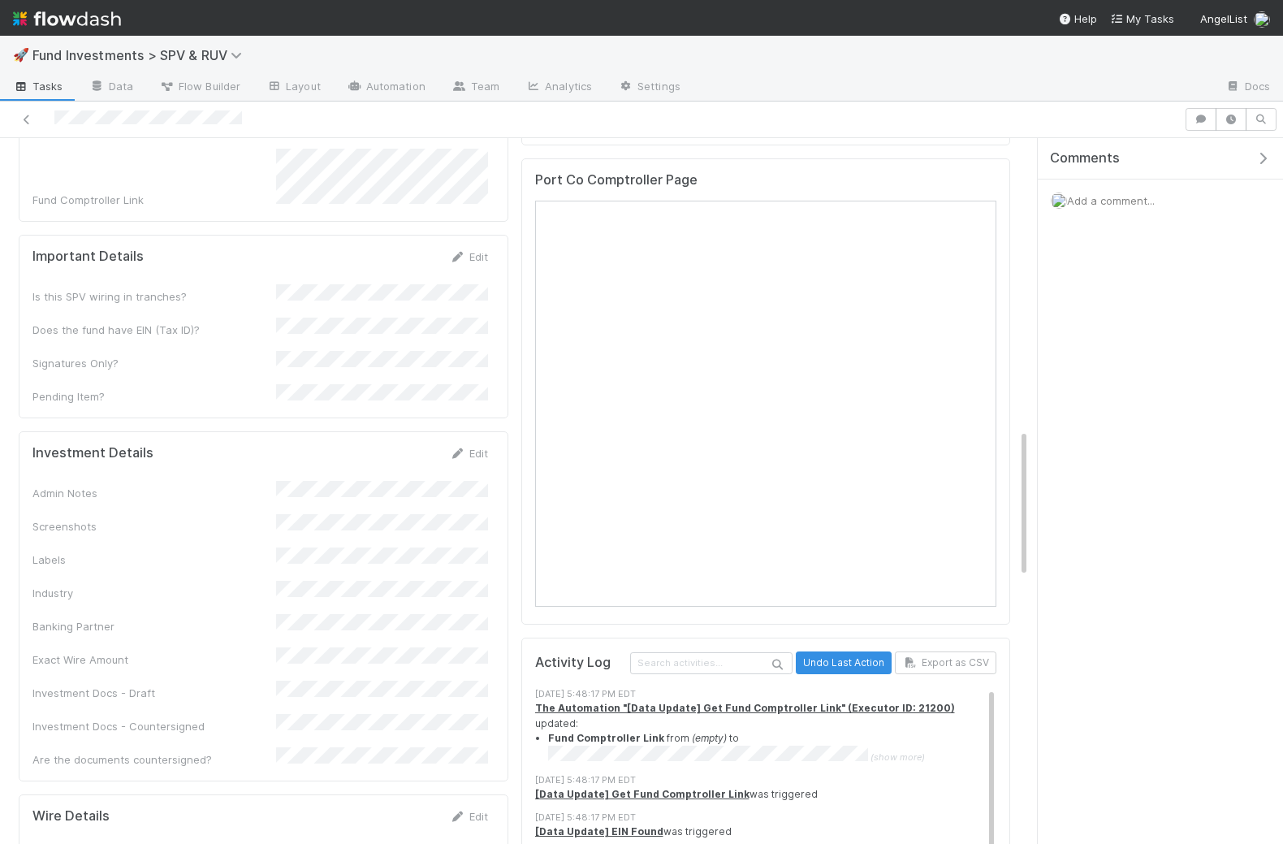
scroll to position [1386, 0]
click at [417, 556] on div "Admin Notes Screenshots Labels Industry Banking Partner Exact Wire Amount Inves…" at bounding box center [260, 621] width 456 height 287
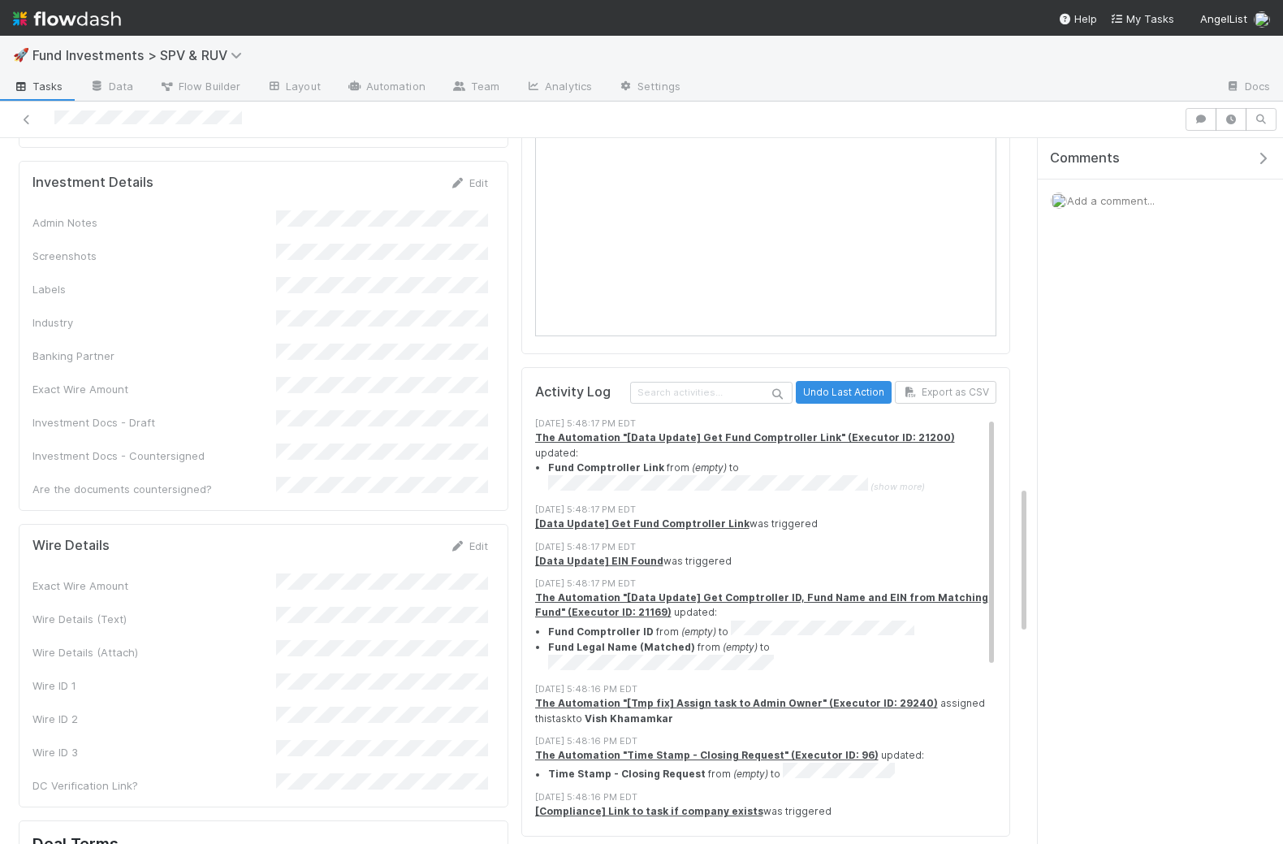
scroll to position [1650, 0]
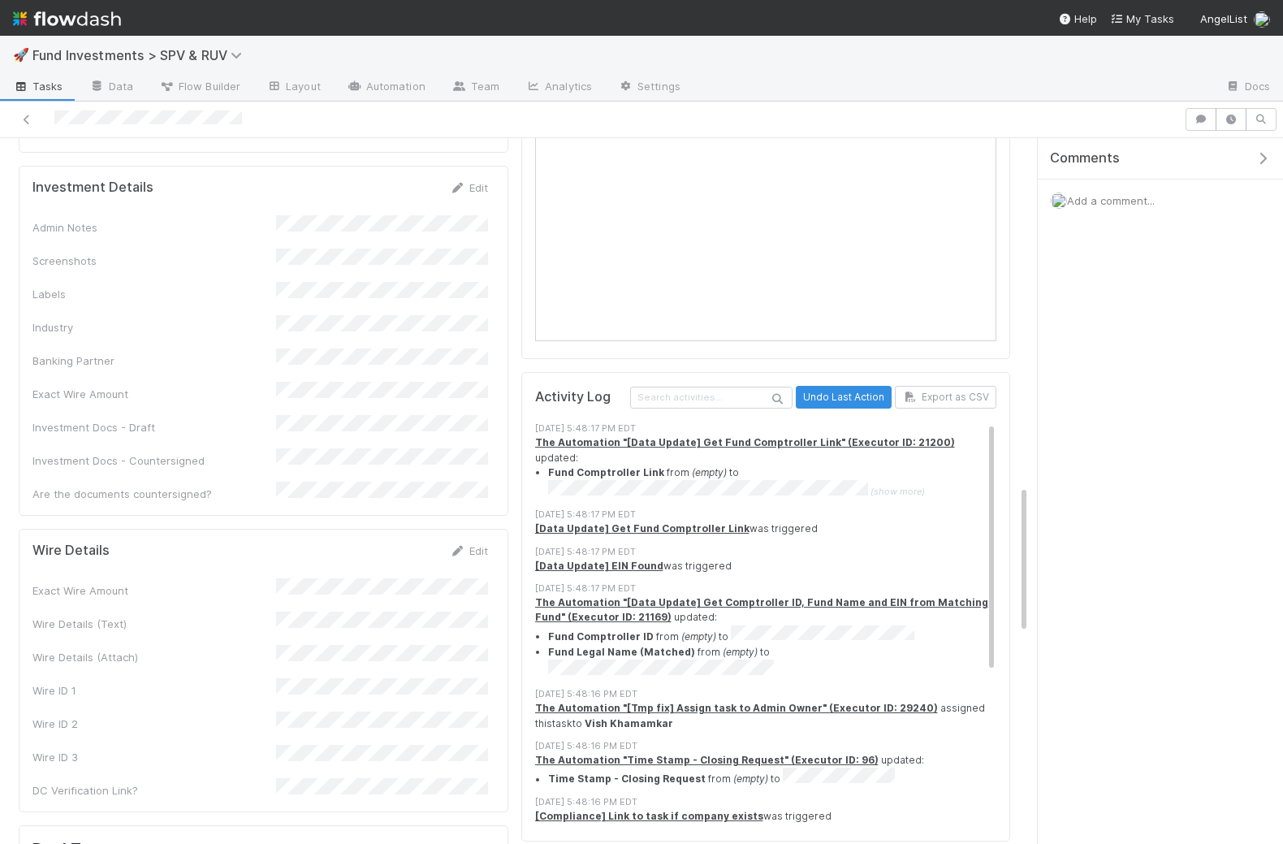
click at [339, 326] on div "Admin Notes Screenshots Labels Industry Banking Partner Exact Wire Amount Inves…" at bounding box center [260, 358] width 456 height 287
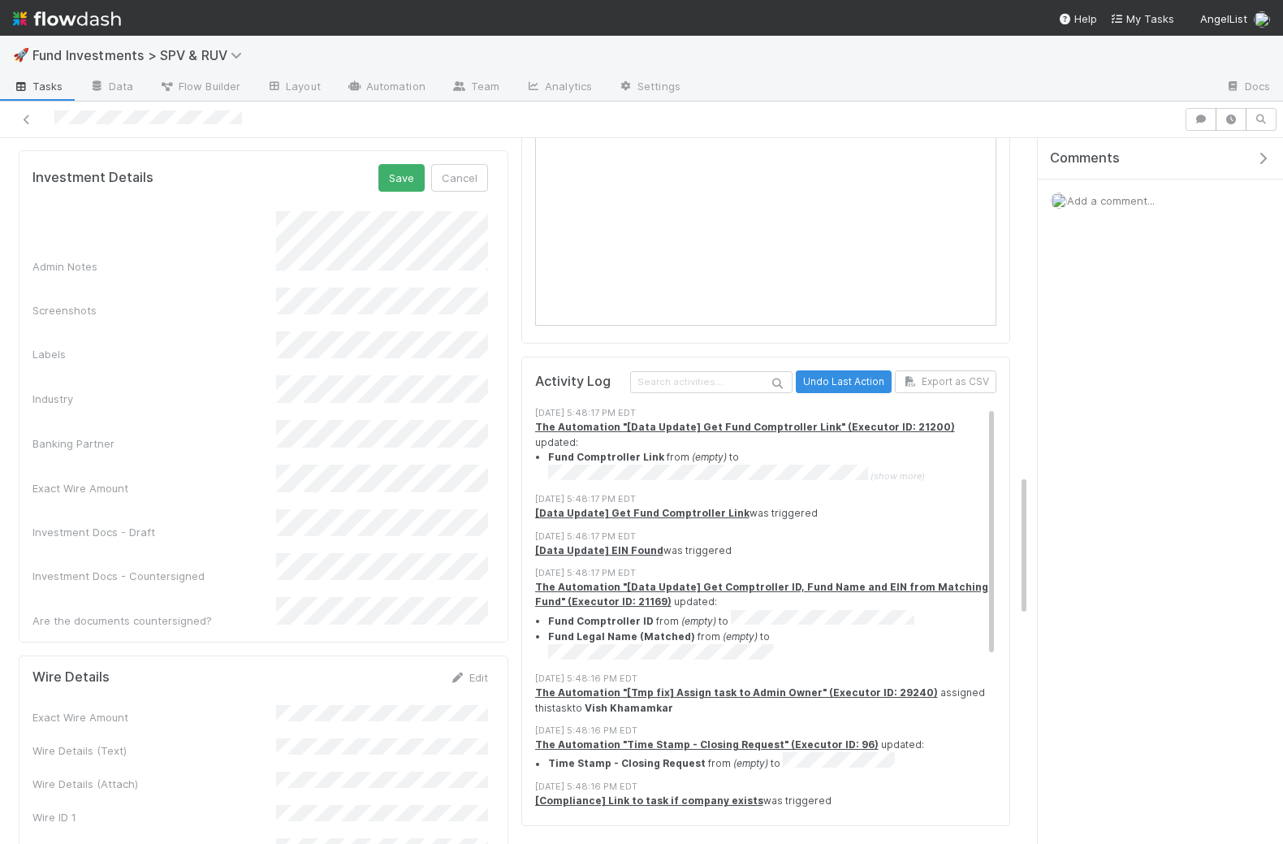
click at [336, 390] on div "Admin Notes Screenshots Labels Industry Banking Partner Exact Wire Amount Inves…" at bounding box center [260, 419] width 456 height 417
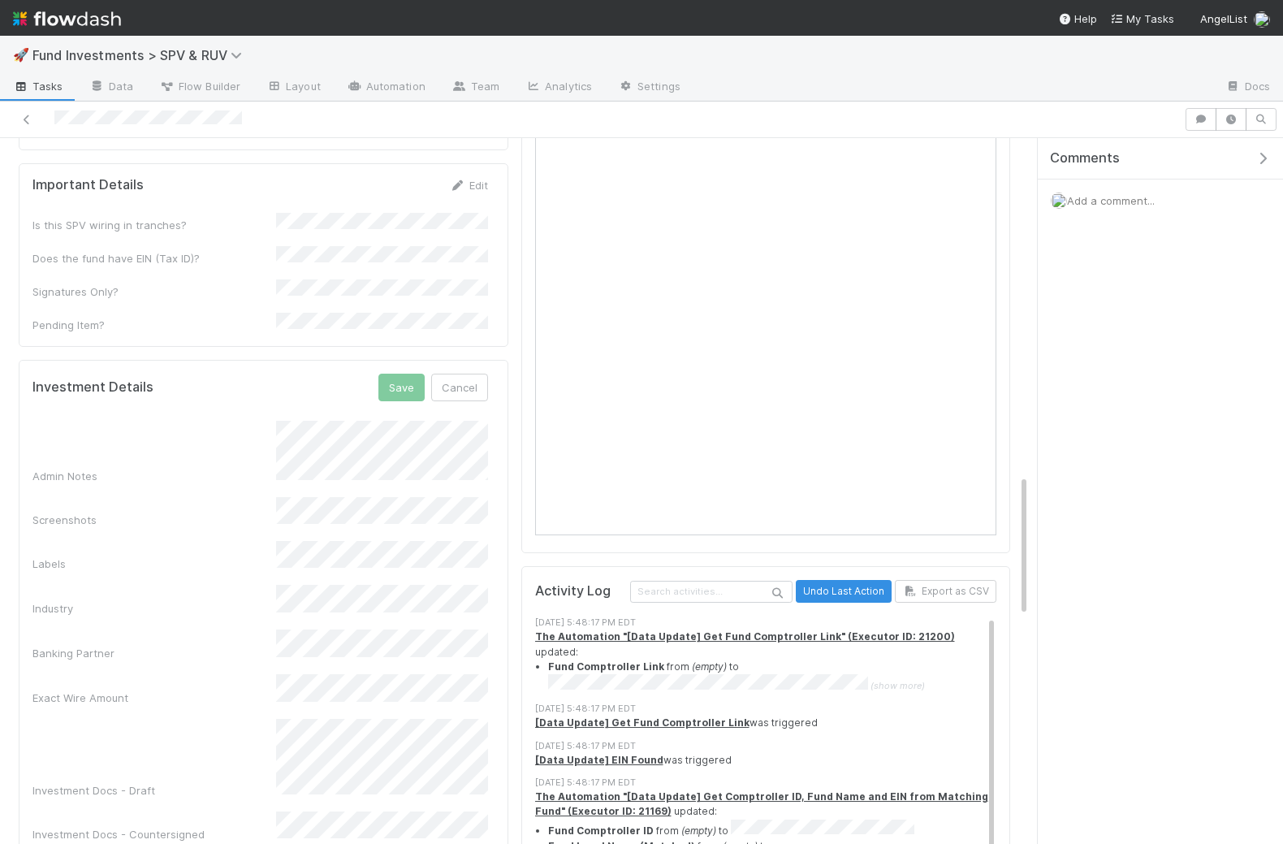
scroll to position [1440, 0]
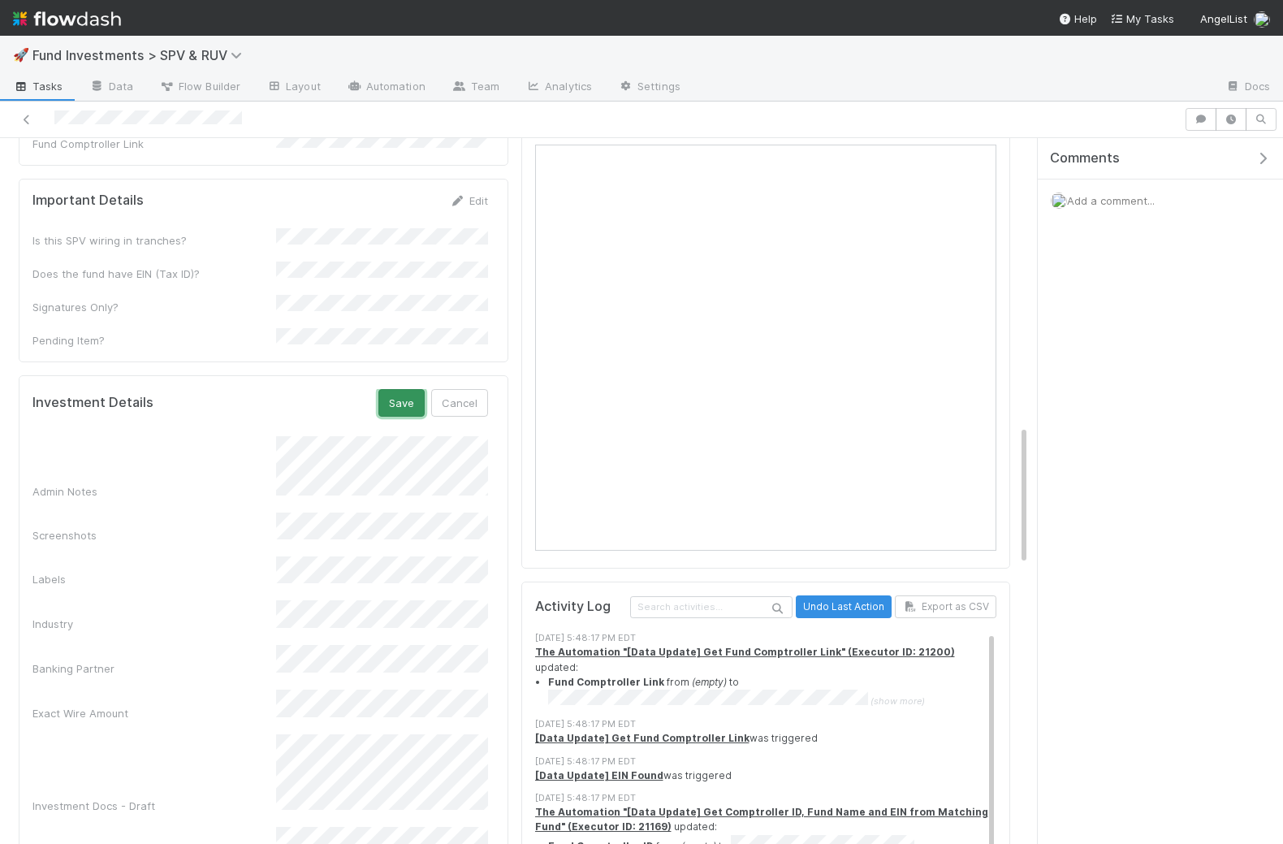
click at [392, 389] on button "Save" at bounding box center [401, 403] width 46 height 28
